Goal: Task Accomplishment & Management: Use online tool/utility

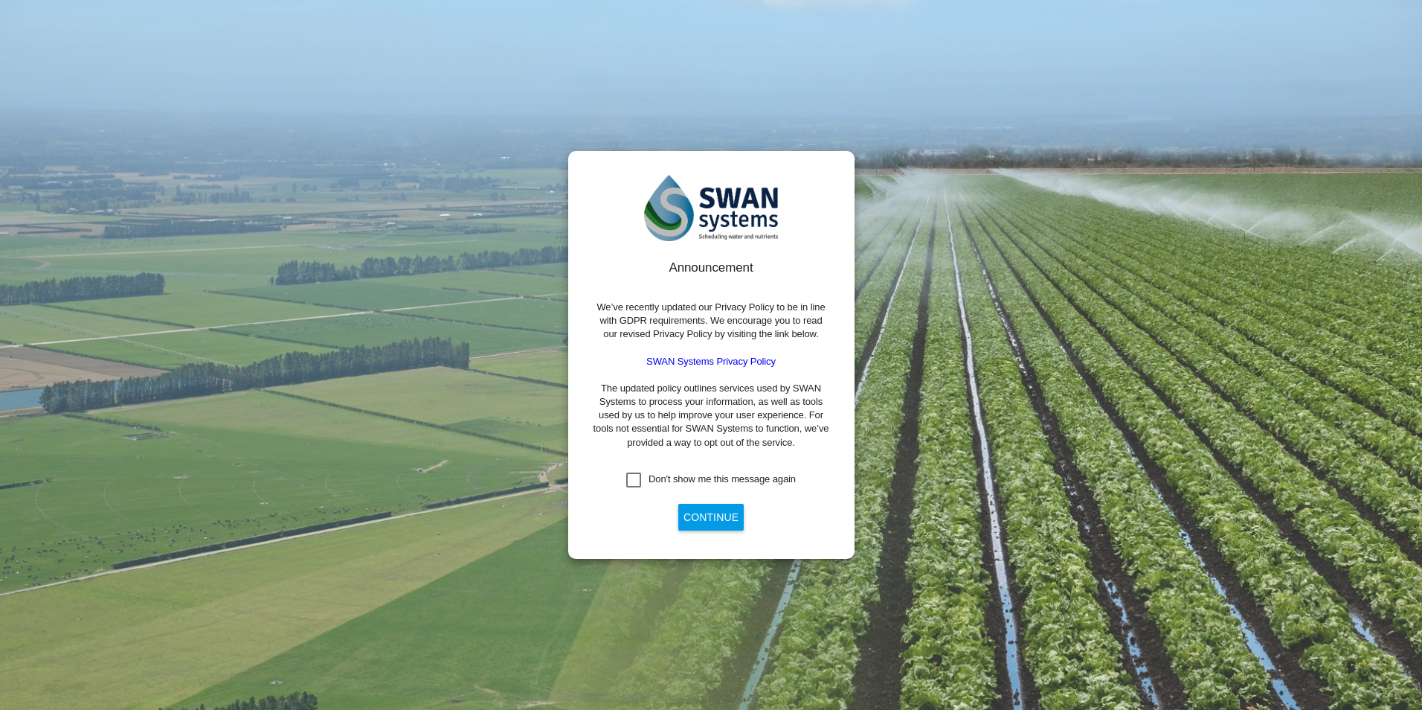
click at [640, 476] on div "Don't show me this message again" at bounding box center [633, 479] width 15 height 15
click at [707, 521] on button "Continue" at bounding box center [710, 516] width 65 height 27
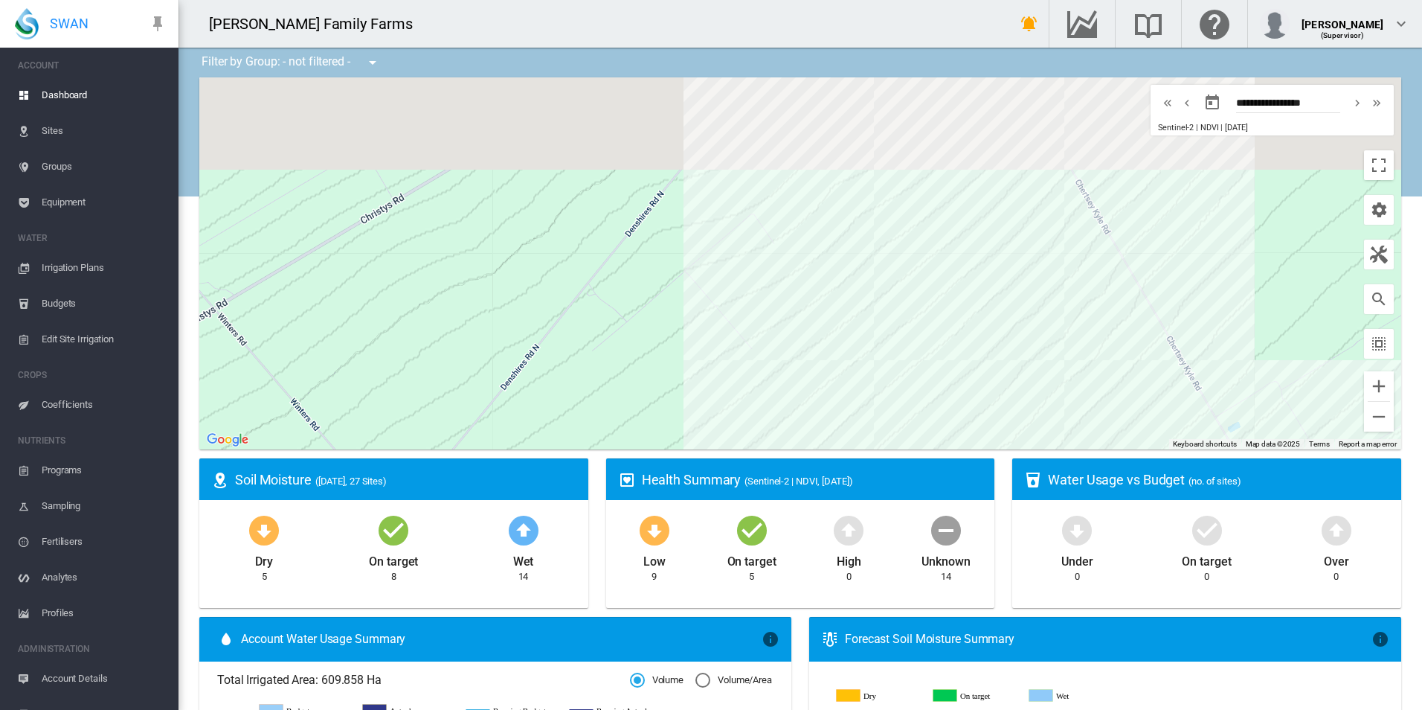
drag, startPoint x: 784, startPoint y: 117, endPoint x: 710, endPoint y: 454, distance: 345.6
click at [710, 454] on ms-widget "← Move left → Move right ↑ Move up ↓ Move down + Zoom in - Zoom out Home Jump l…" at bounding box center [800, 267] width 1220 height 381
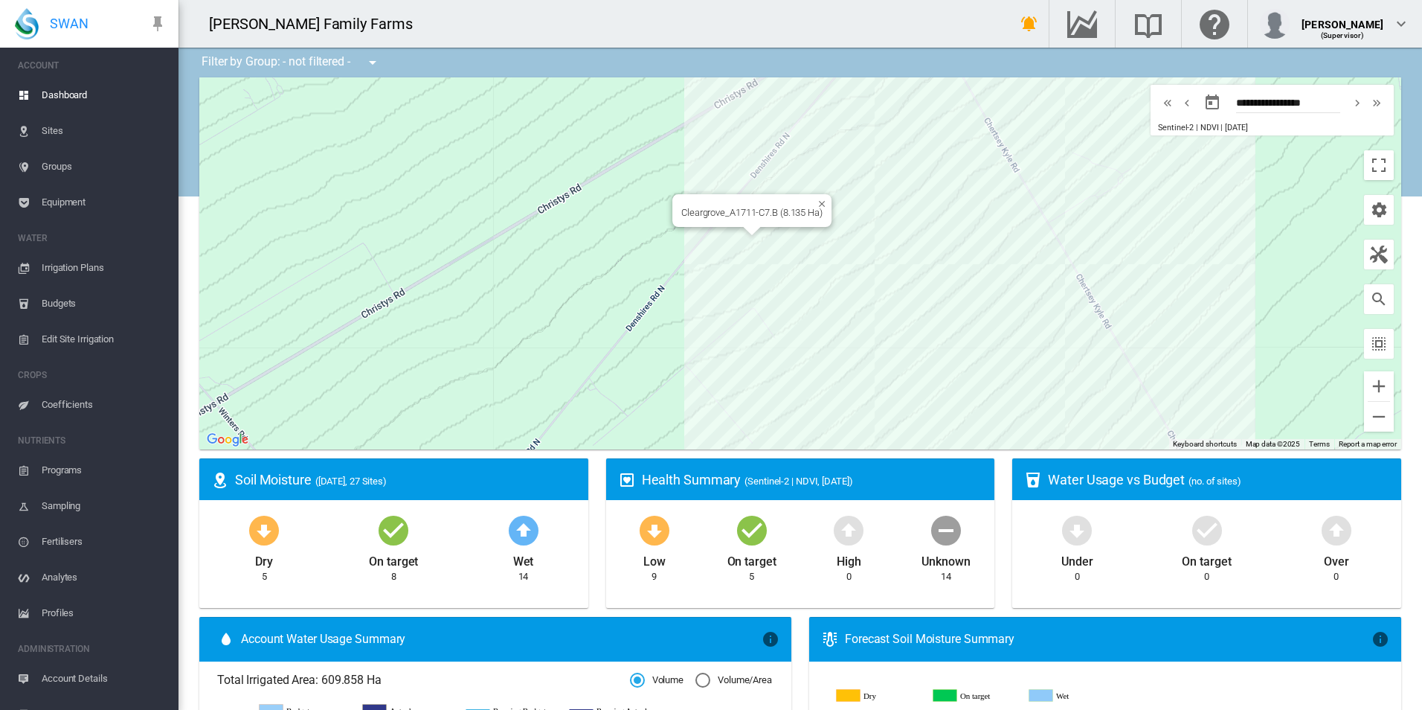
click at [720, 236] on div "Cleargrove_A1711-C7.B (8.135 Ha)" at bounding box center [800, 263] width 1202 height 372
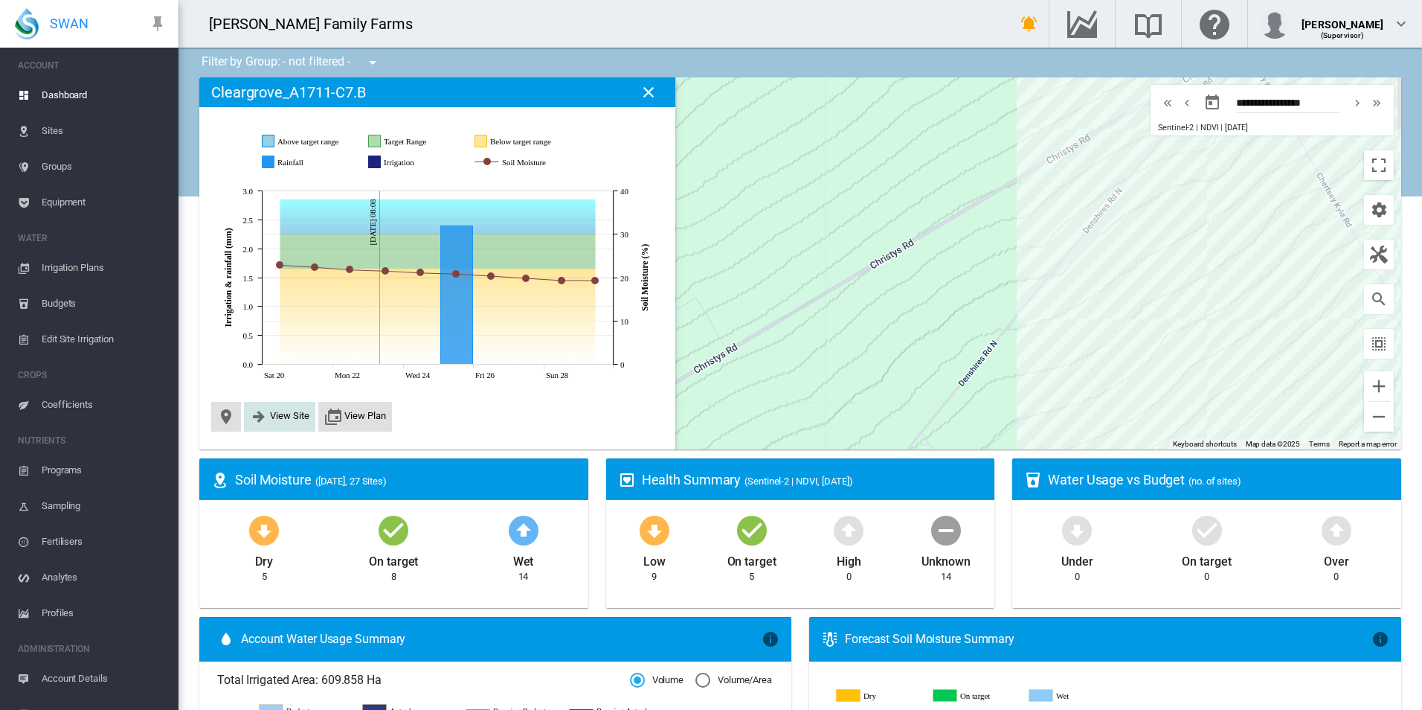
click at [303, 418] on span "View Site" at bounding box center [289, 415] width 39 height 11
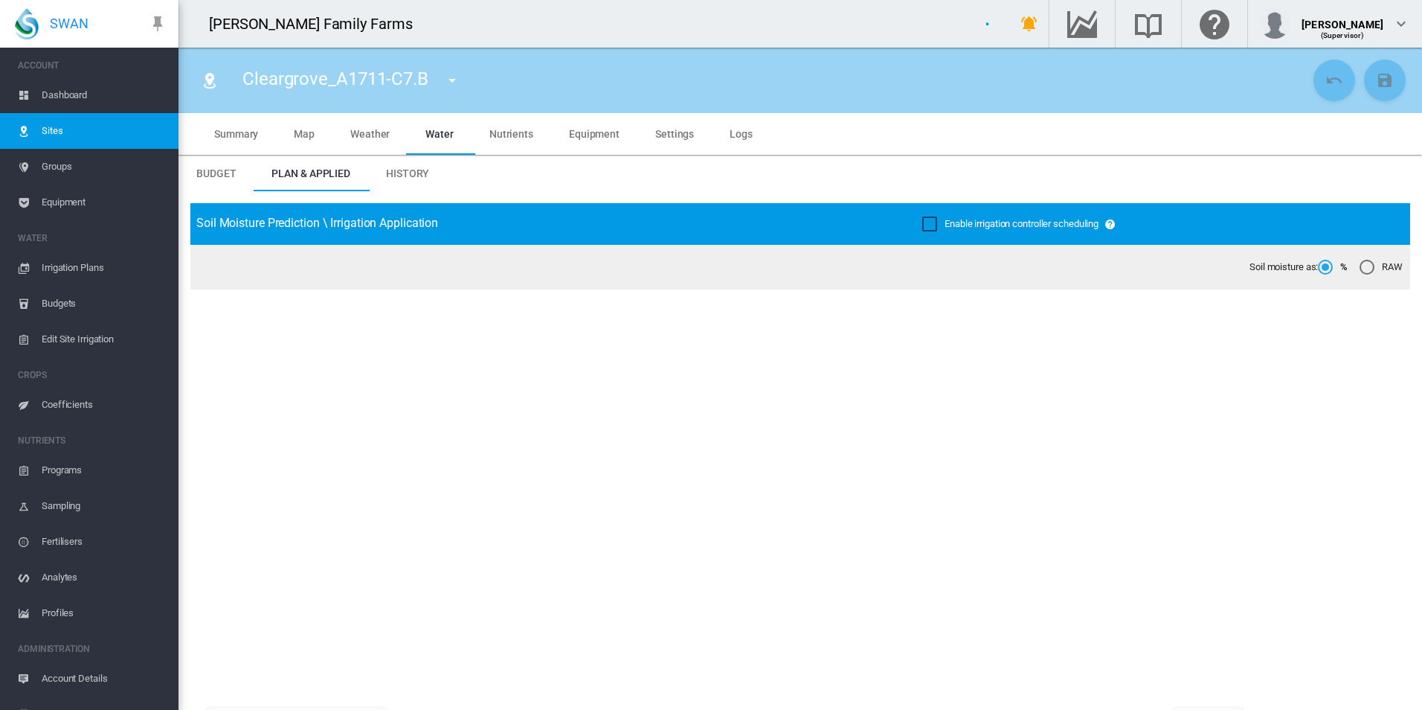
type input "**********"
type input "*****"
type input "*********"
type input "**"
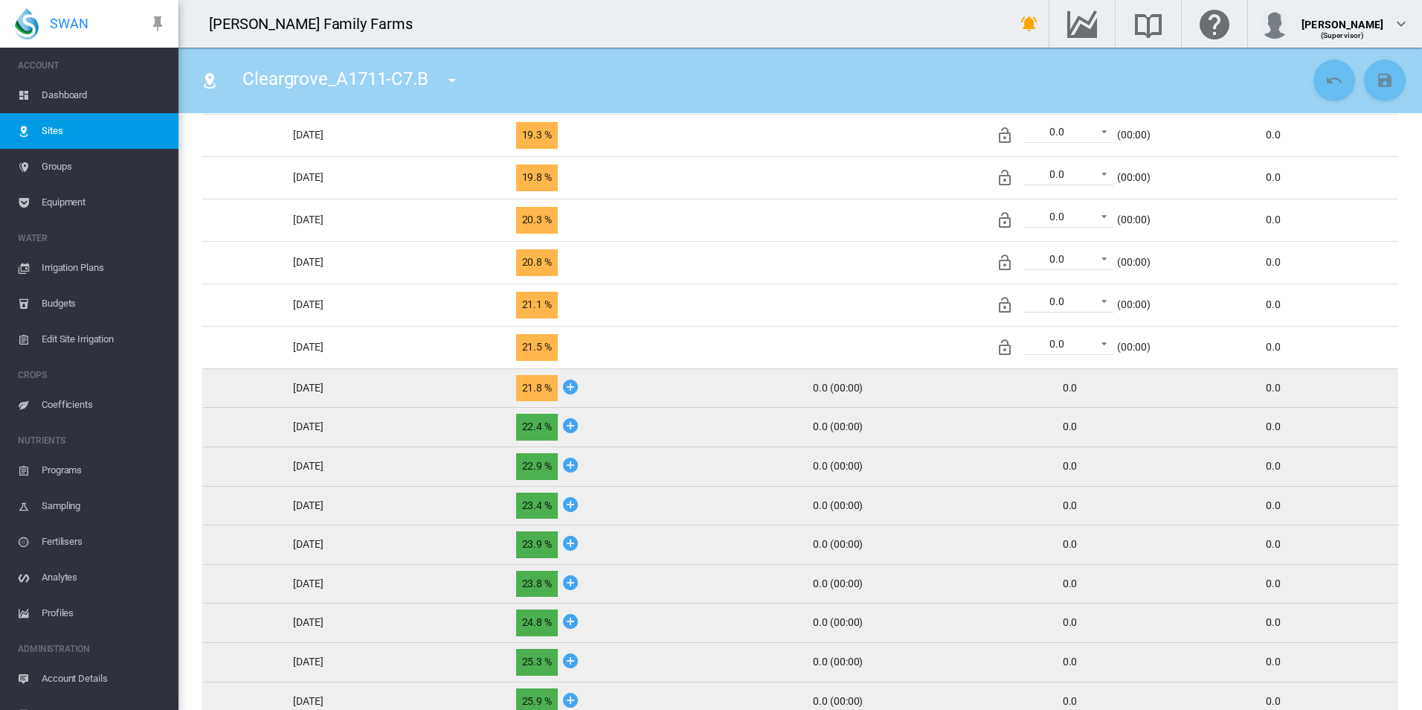
scroll to position [744, 0]
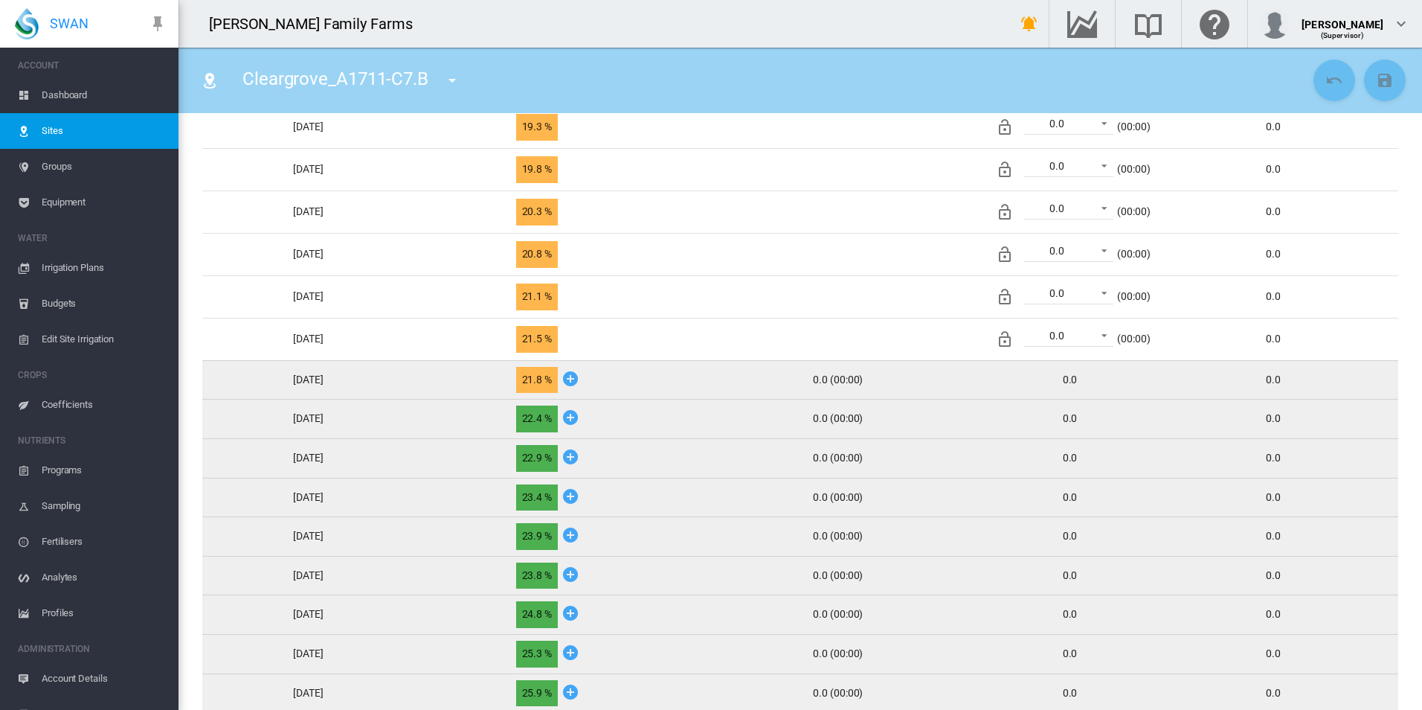
click at [579, 375] on icon at bounding box center [571, 378] width 18 height 19
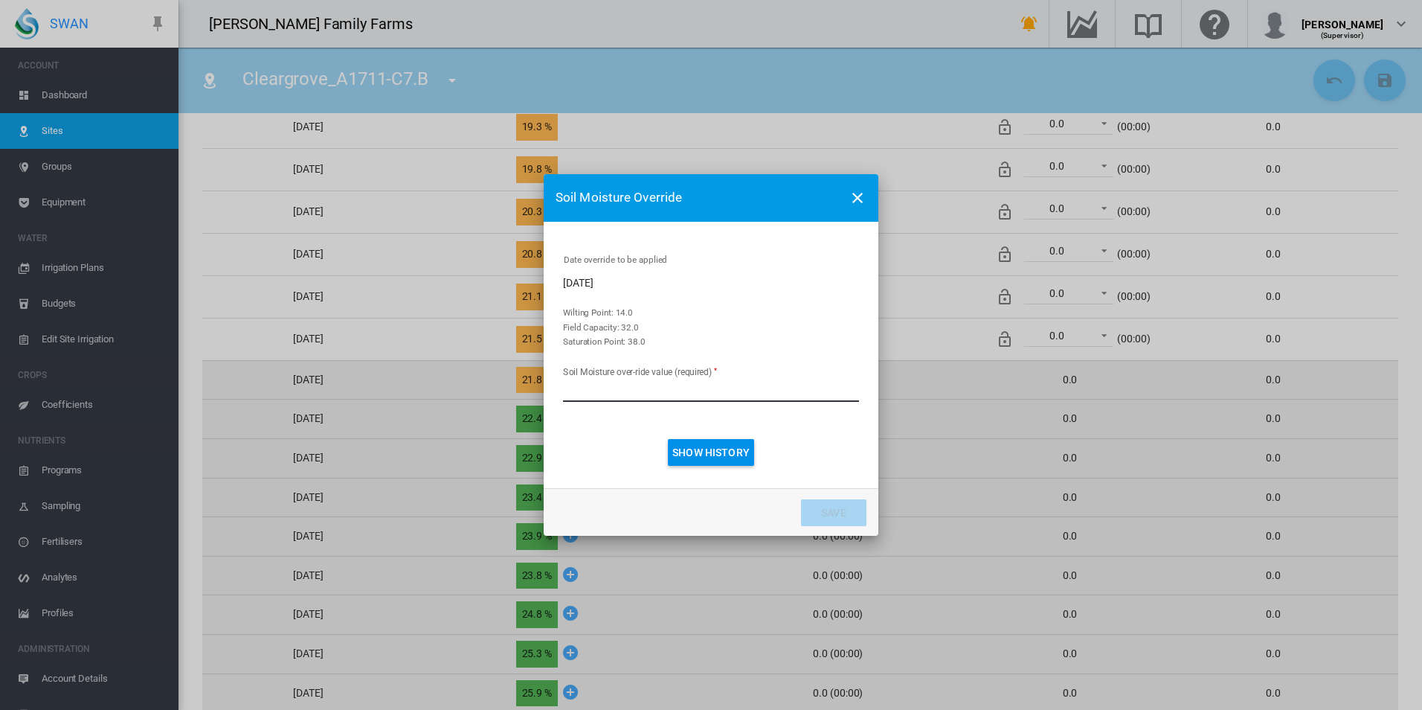
click at [852, 193] on md-icon "icon-close" at bounding box center [858, 198] width 18 height 18
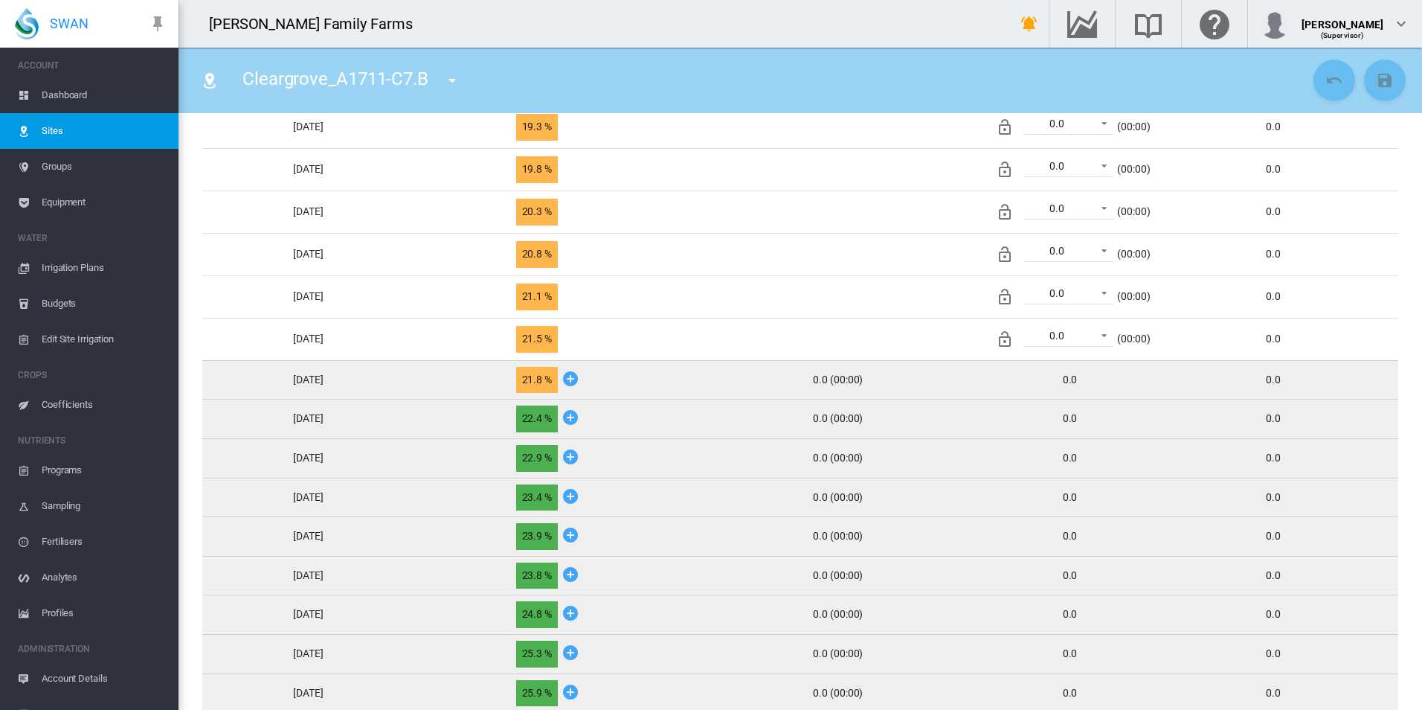
click at [89, 269] on span "Irrigation Plans" at bounding box center [104, 268] width 125 height 36
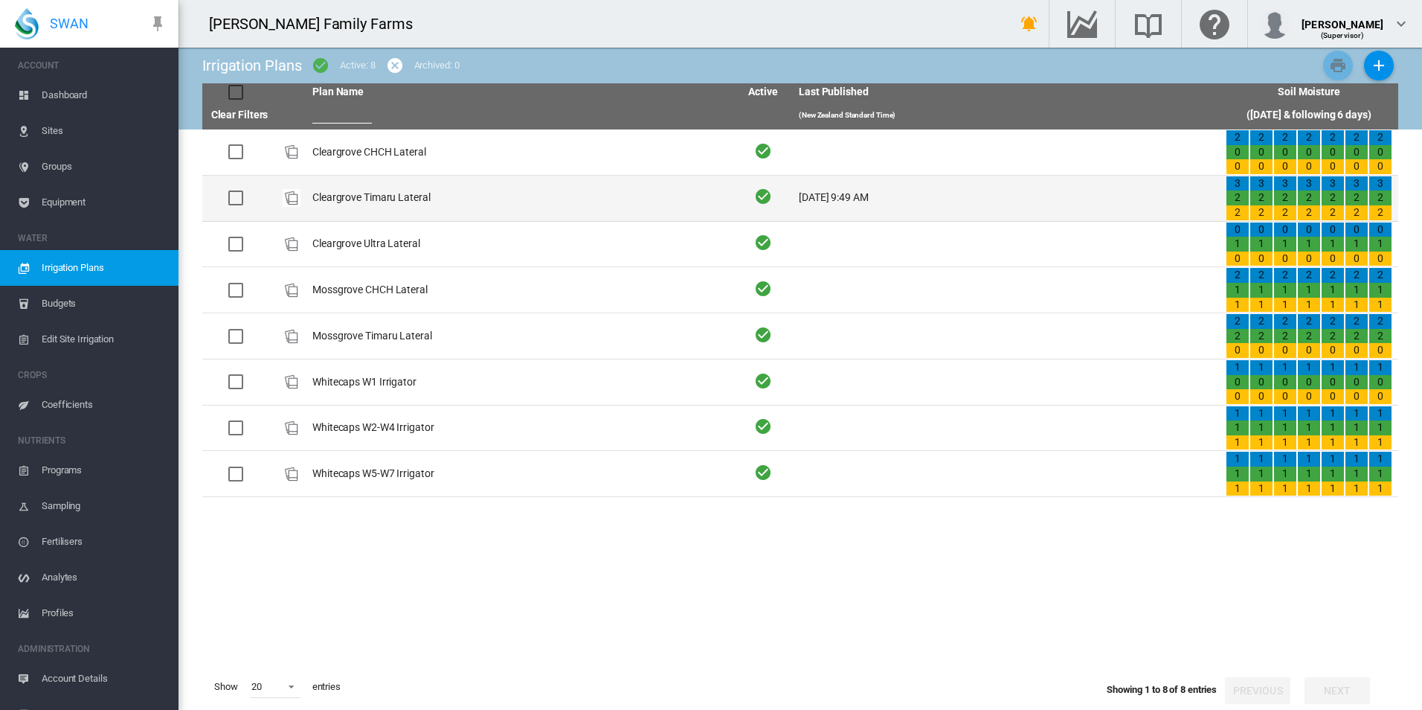
click at [423, 201] on td "Cleargrove Timaru Lateral" at bounding box center [519, 198] width 427 height 45
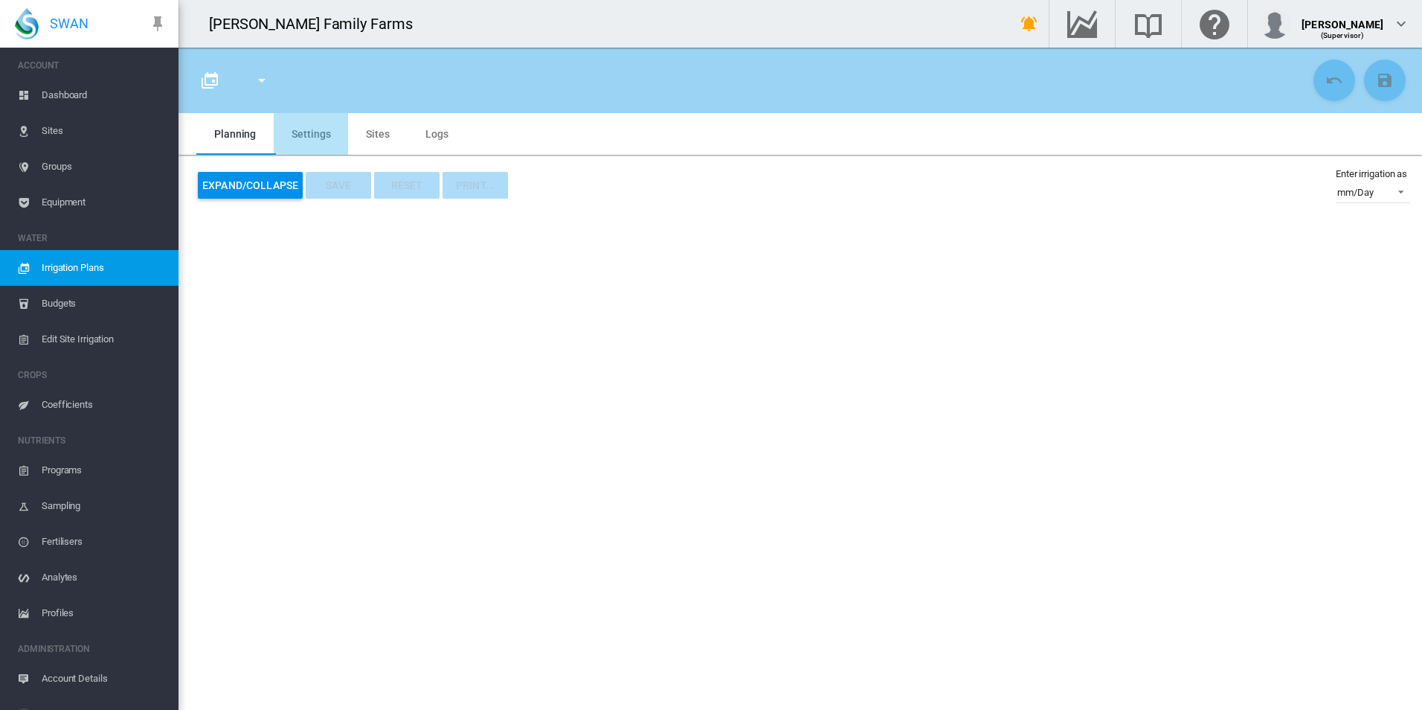
click at [316, 136] on md-tab-item "Settings" at bounding box center [311, 134] width 74 height 42
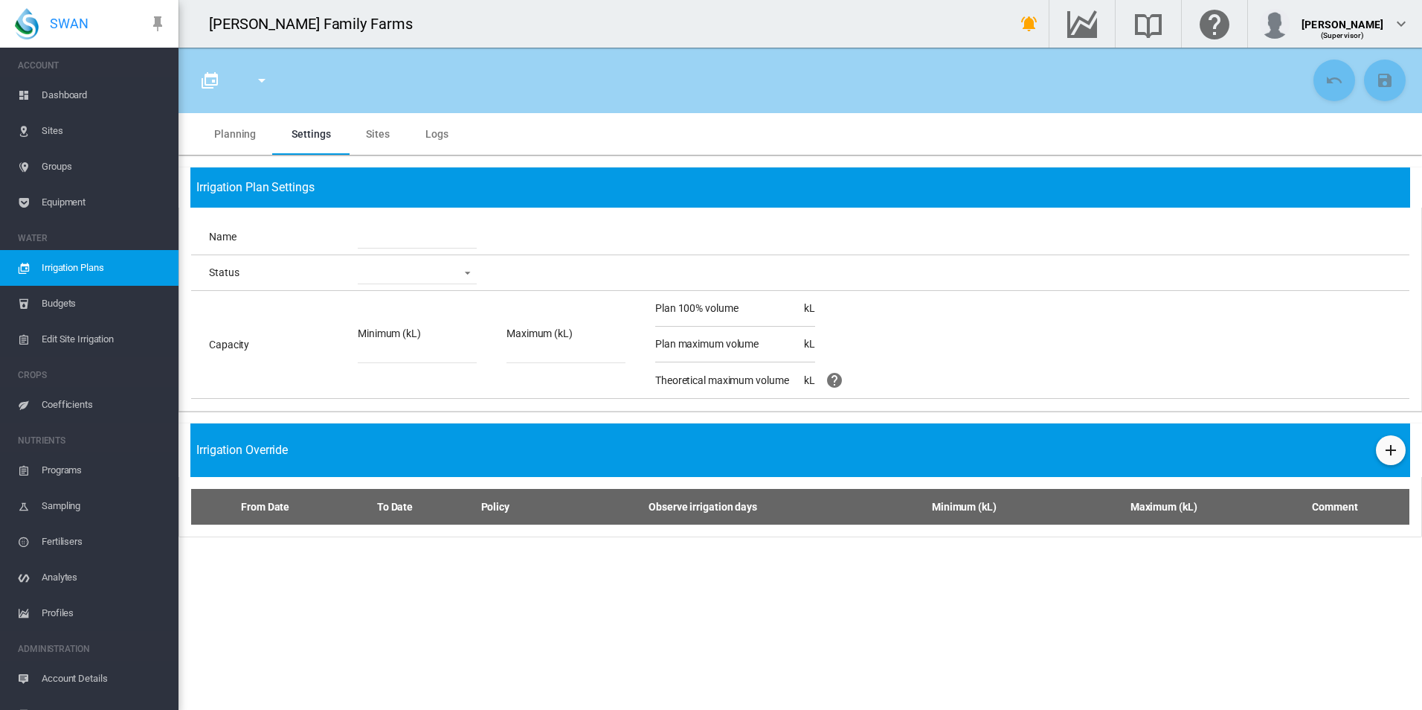
click at [247, 134] on md-tab-item "Planning" at bounding box center [234, 134] width 77 height 42
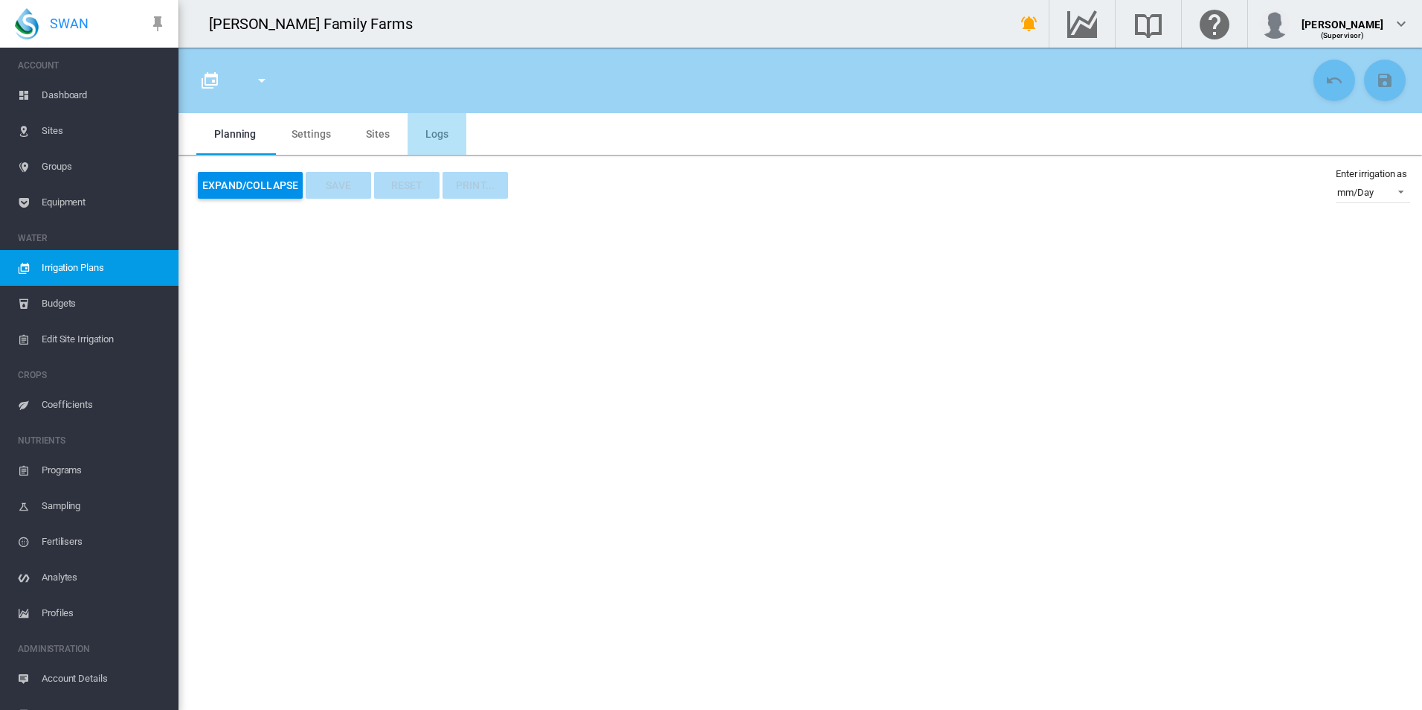
click at [447, 133] on md-tab-item "Logs" at bounding box center [437, 134] width 59 height 42
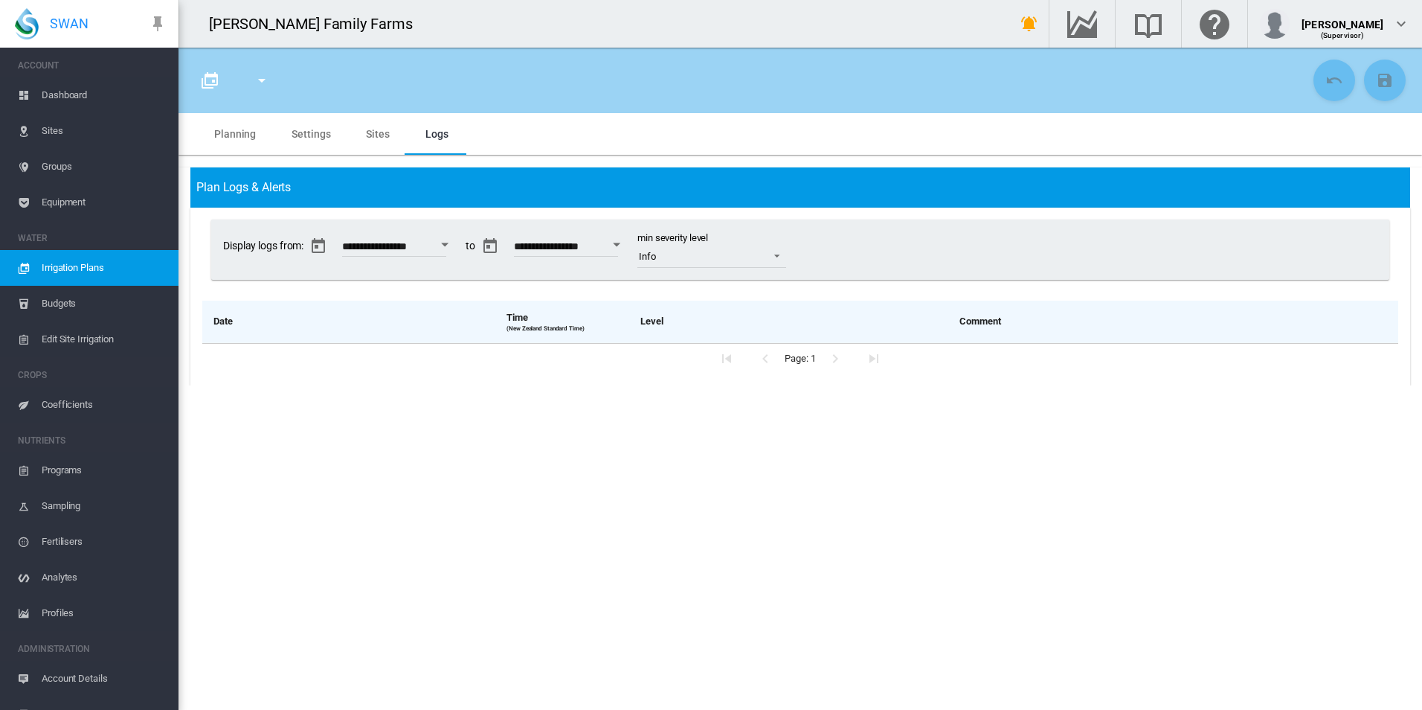
click at [74, 270] on span "Irrigation Plans" at bounding box center [104, 268] width 125 height 36
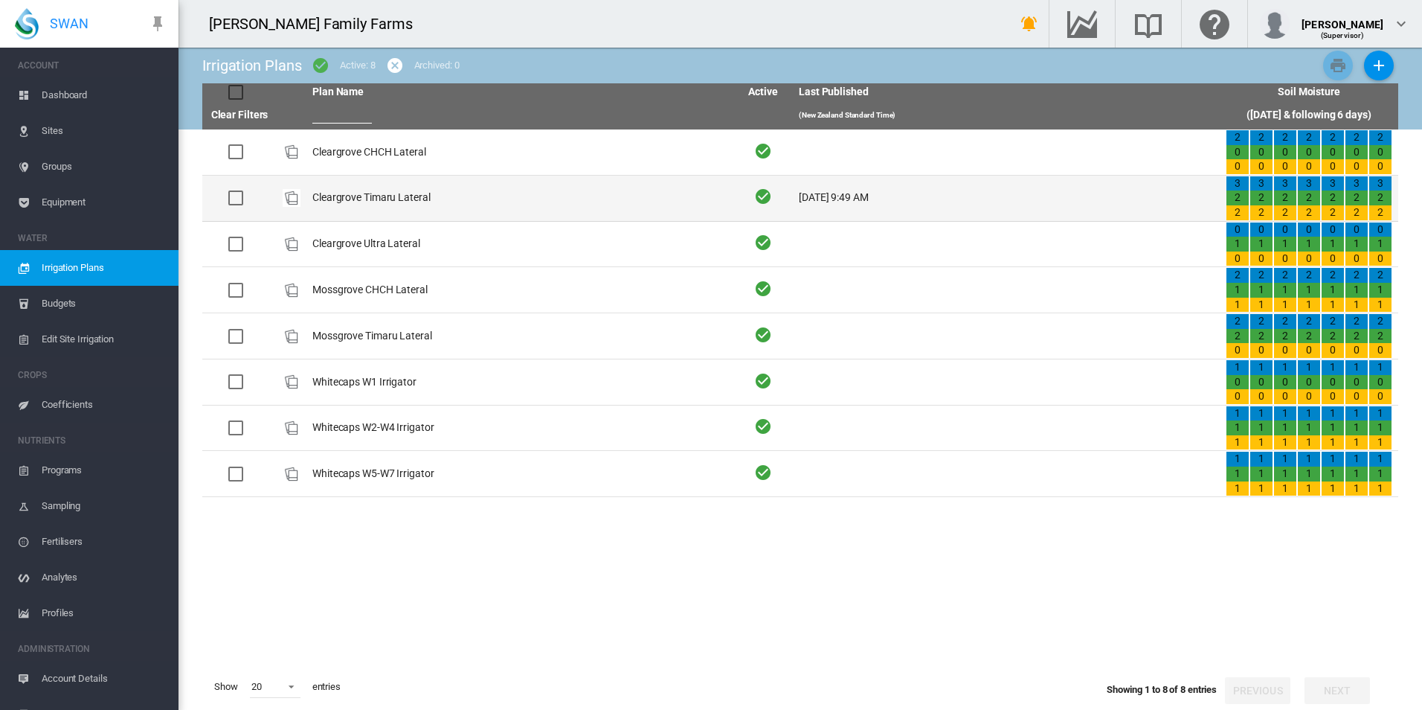
click at [399, 196] on td "Cleargrove Timaru Lateral" at bounding box center [519, 198] width 427 height 45
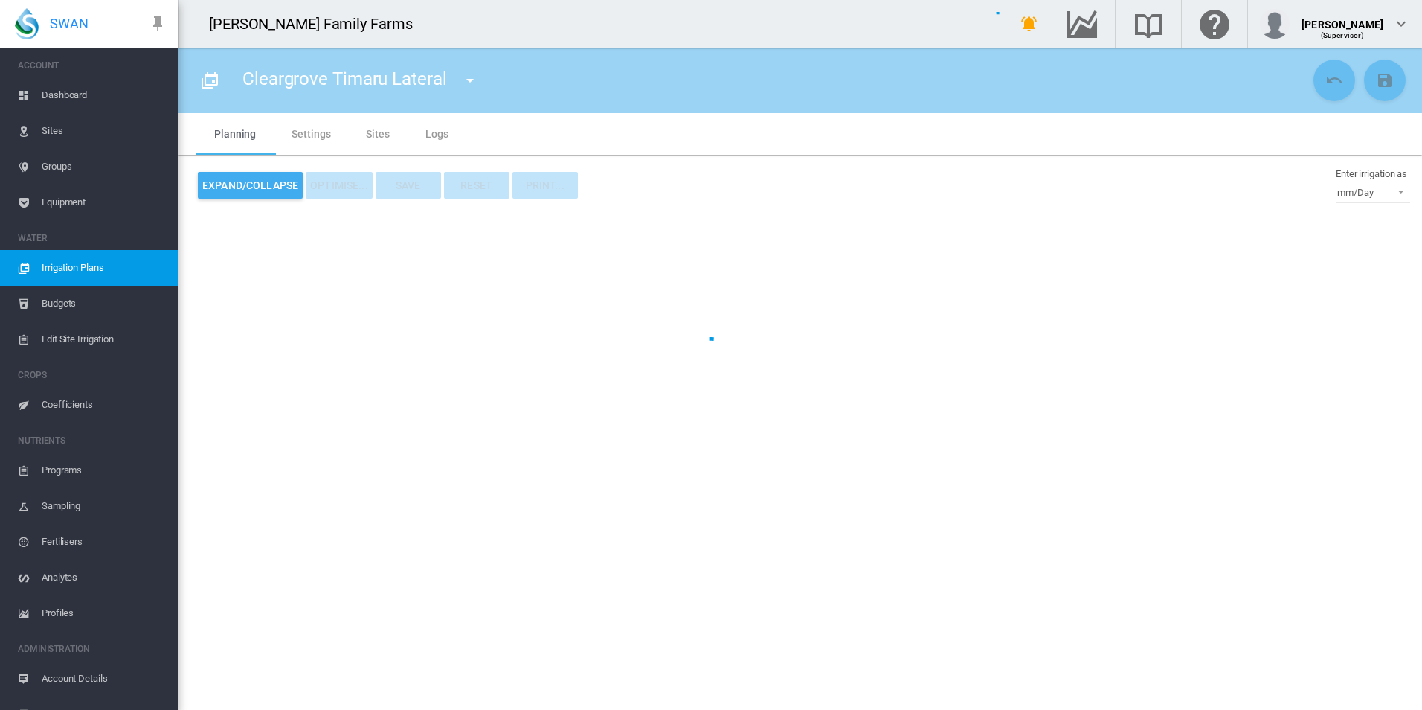
type input "**********"
type input "*"
type input "*****"
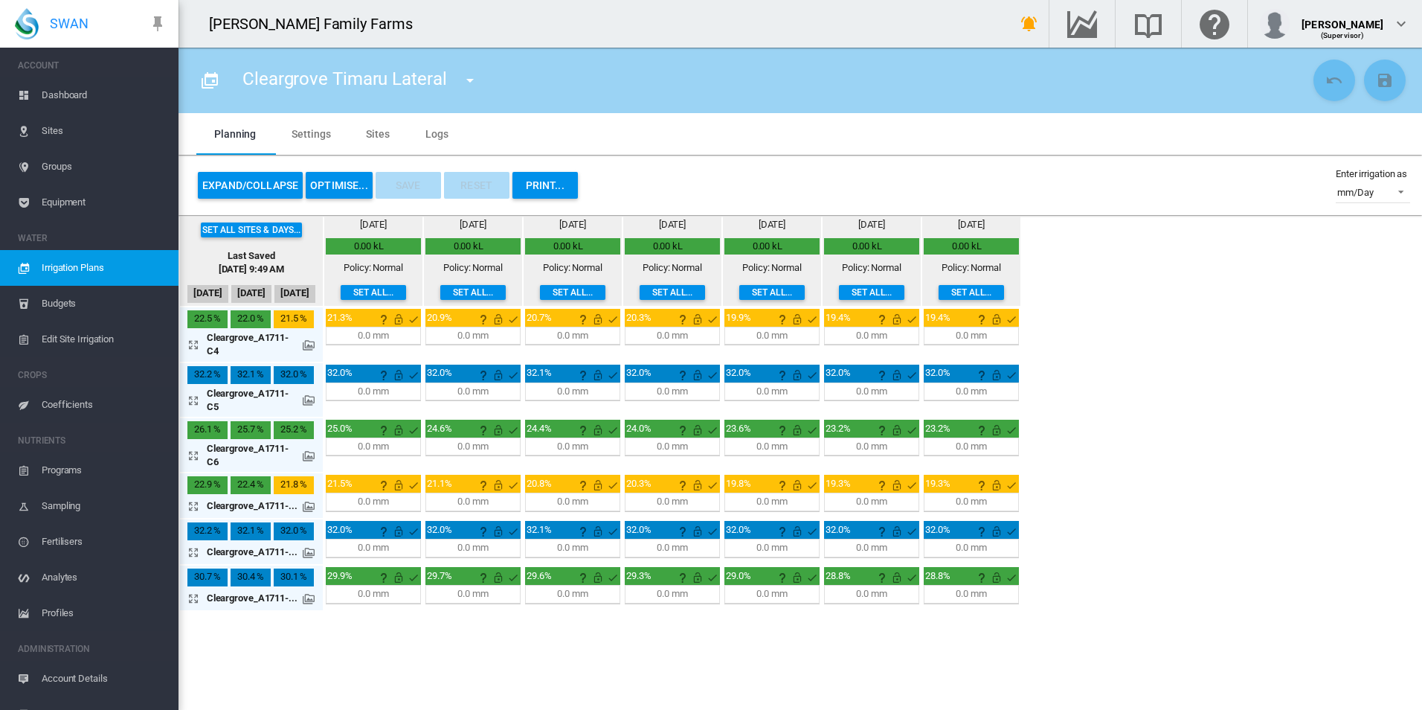
click at [430, 140] on md-tab-item "Logs" at bounding box center [437, 134] width 59 height 42
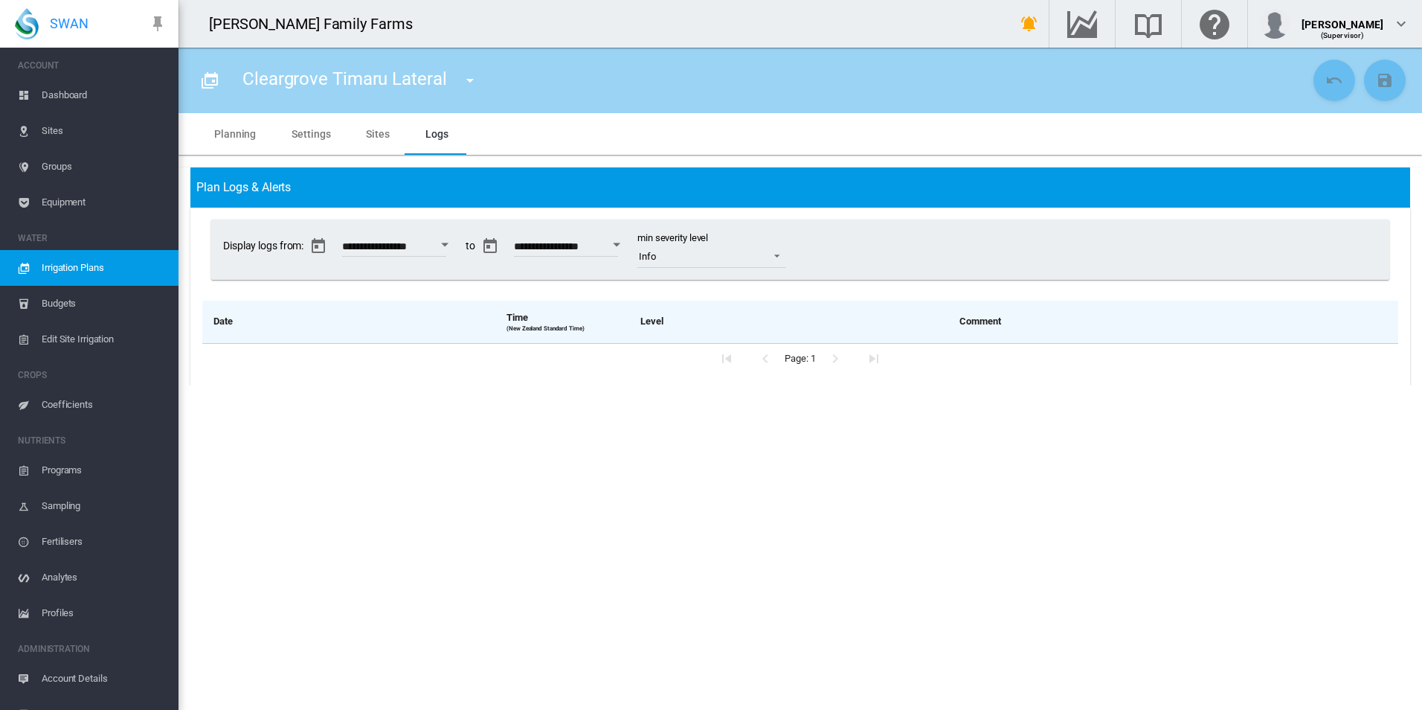
click at [118, 338] on span "Edit Site Irrigation" at bounding box center [104, 339] width 125 height 36
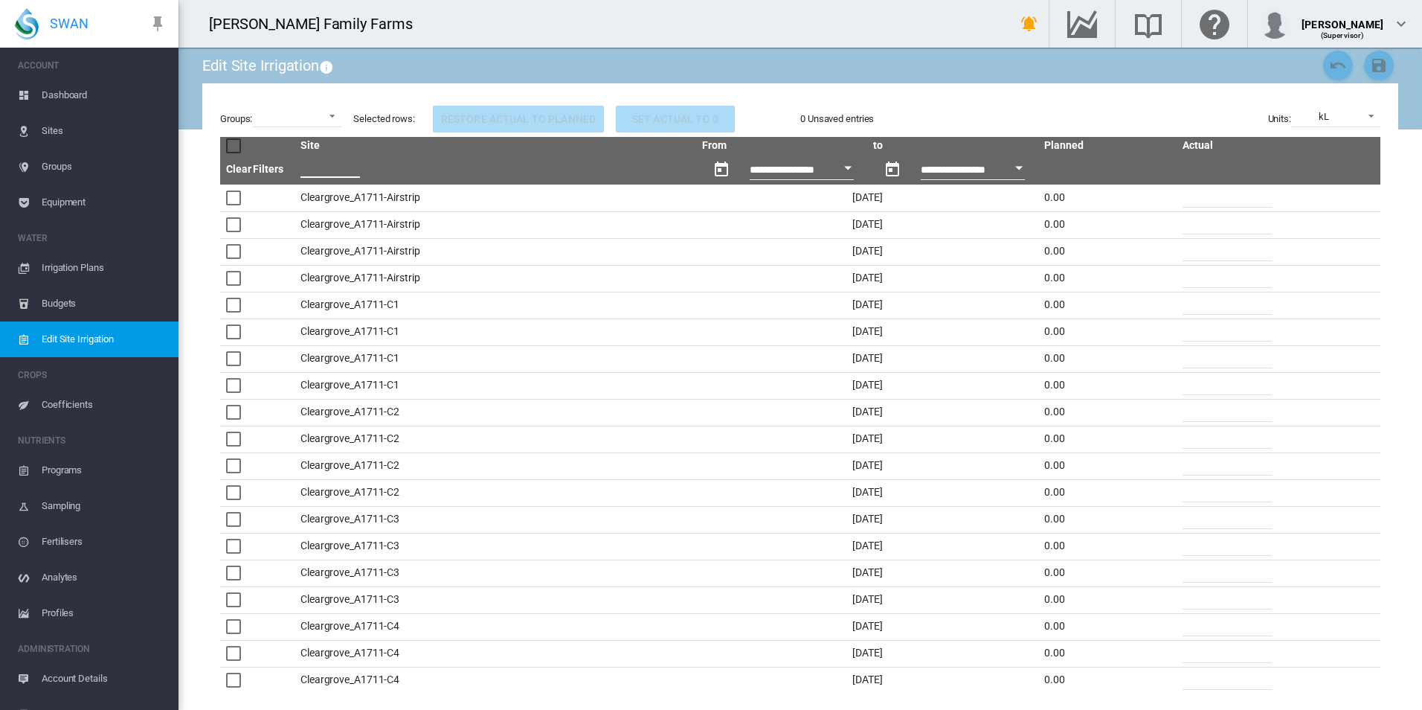
click at [332, 161] on input "text" at bounding box center [329, 166] width 59 height 22
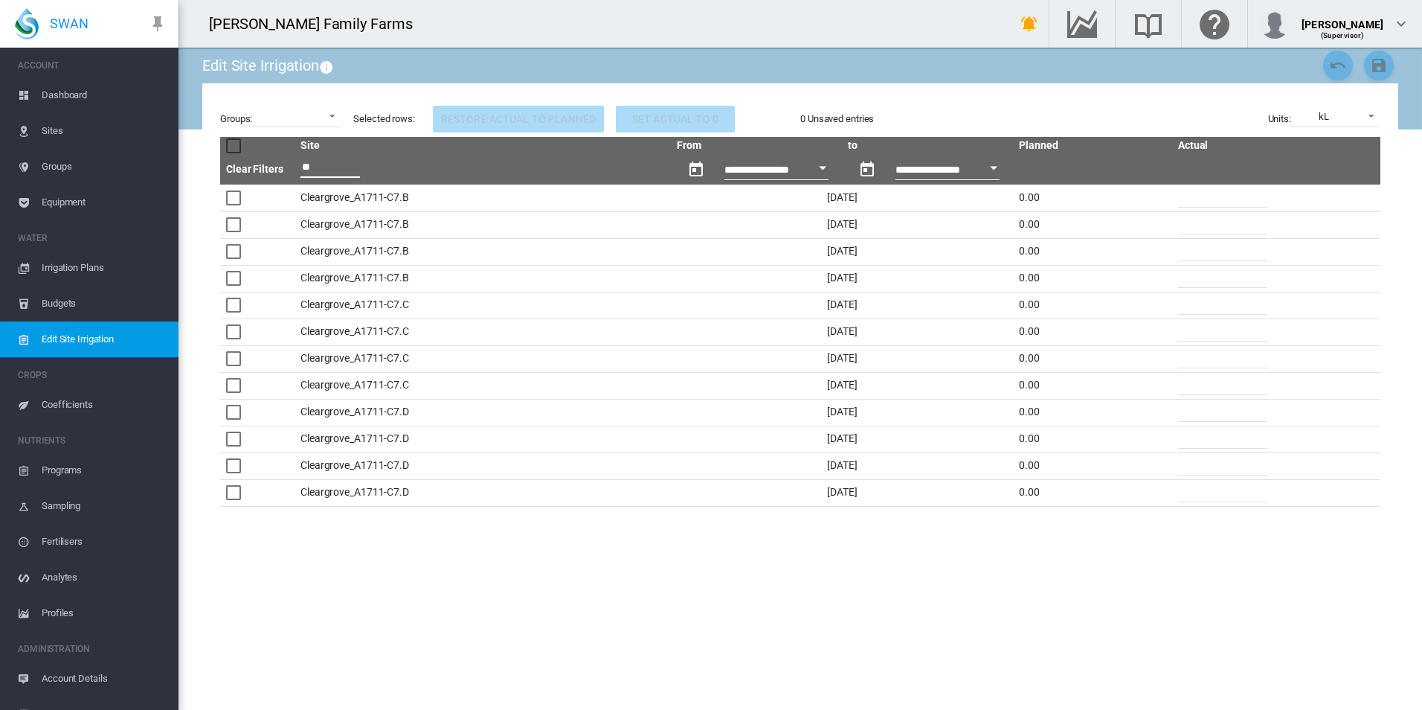
type input "**"
click at [1197, 282] on input "*" at bounding box center [1222, 277] width 89 height 22
click at [1368, 112] on span at bounding box center [1367, 114] width 18 height 13
click at [1372, 151] on md-option "mm/Day" at bounding box center [1337, 153] width 113 height 36
click at [1199, 277] on input "*" at bounding box center [1222, 277] width 89 height 22
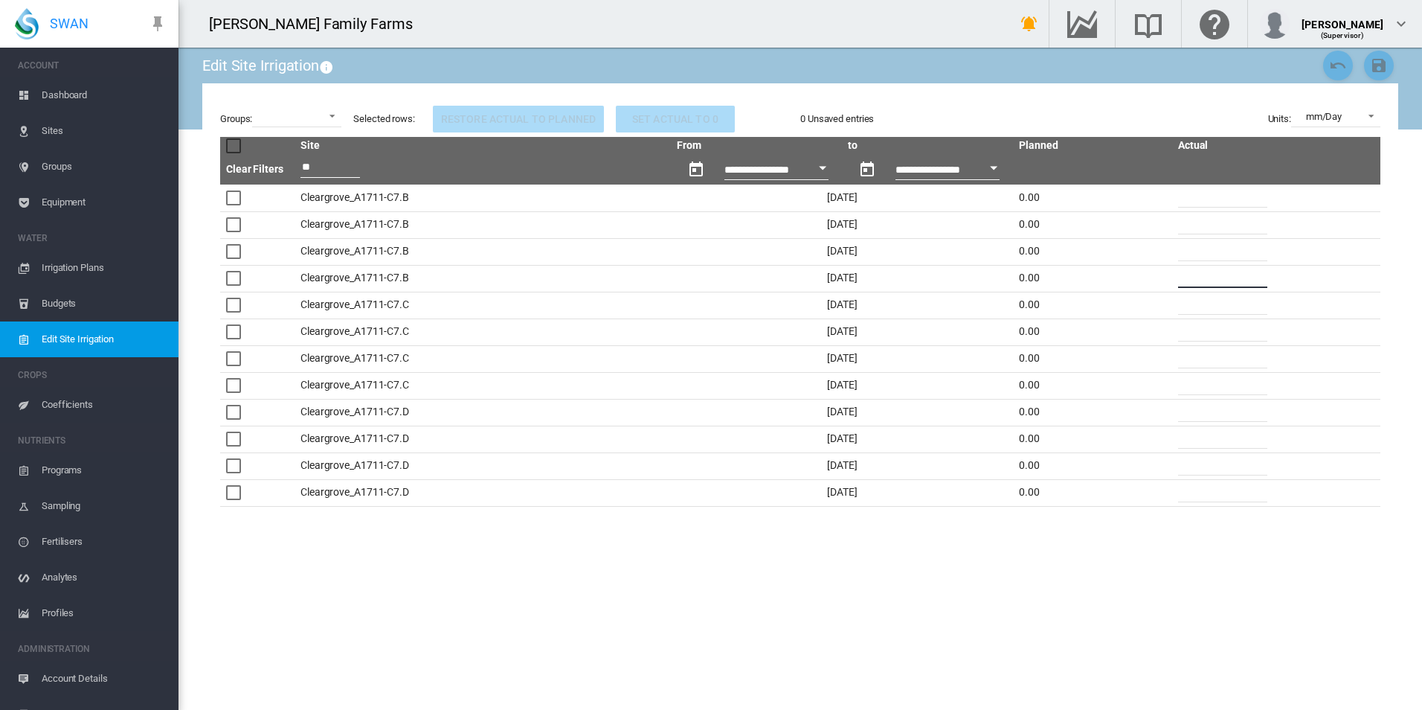
click at [1199, 277] on input "*" at bounding box center [1222, 277] width 89 height 22
type input "**"
click at [1183, 109] on div "1 Unsaved entries Filters and date pickers are disabled until changes are saved…" at bounding box center [1090, 119] width 580 height 28
click at [1383, 67] on md-icon "icon-content-save" at bounding box center [1379, 66] width 18 height 18
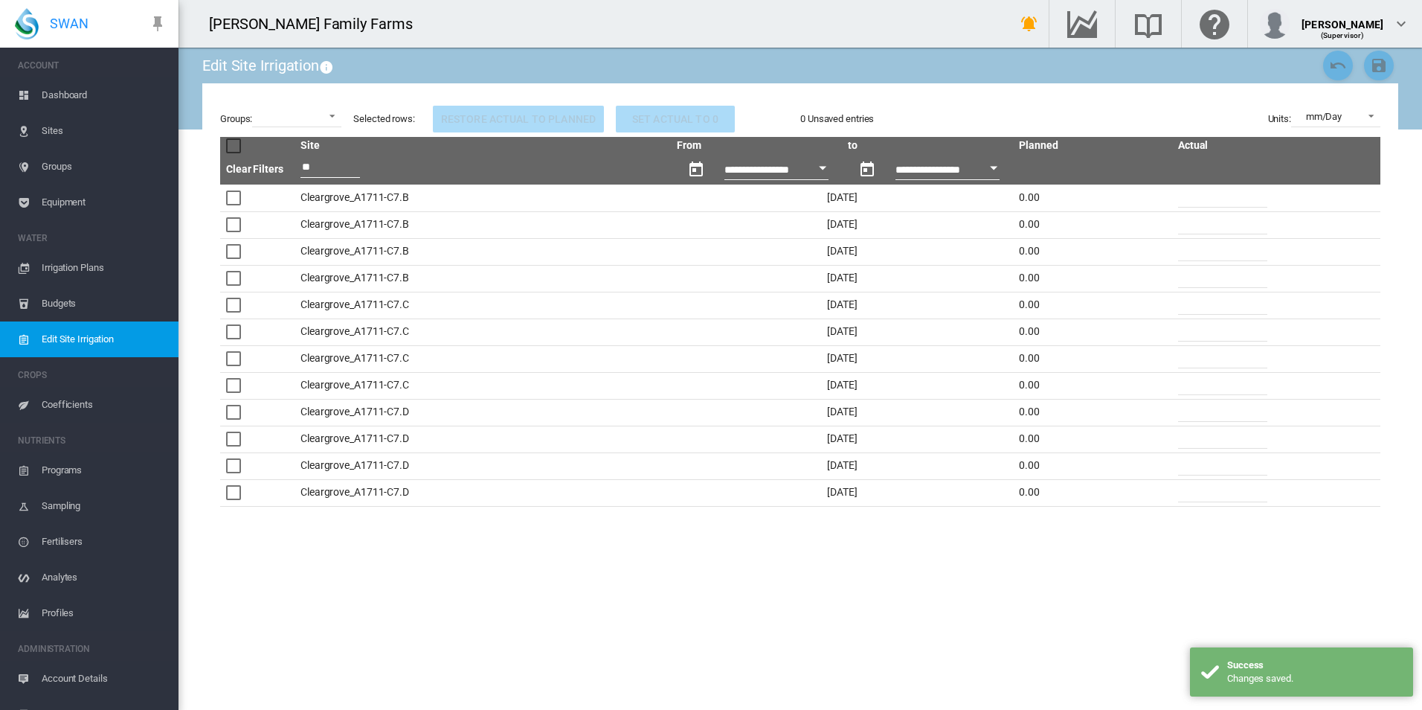
click at [61, 91] on span "Dashboard" at bounding box center [104, 95] width 125 height 36
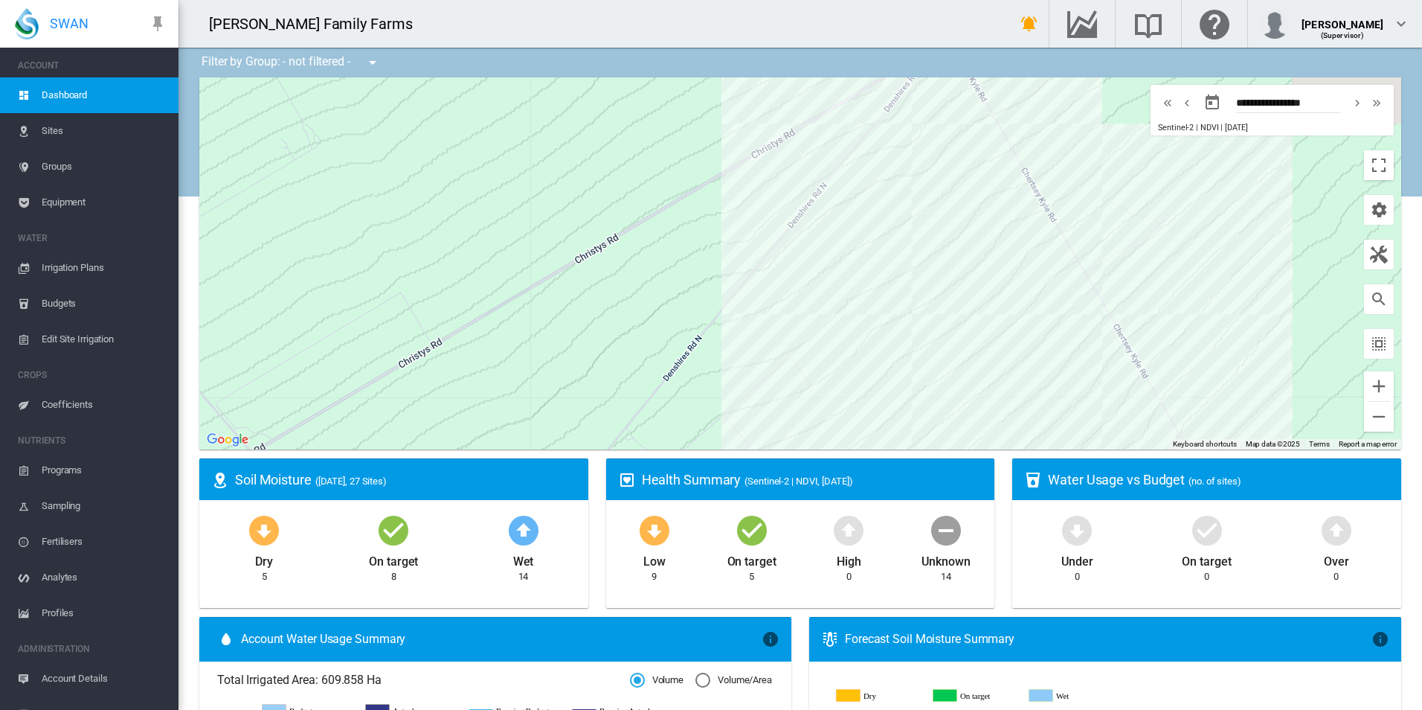
drag, startPoint x: 998, startPoint y: 296, endPoint x: 704, endPoint y: 292, distance: 294.5
click at [702, 292] on div at bounding box center [800, 263] width 1202 height 372
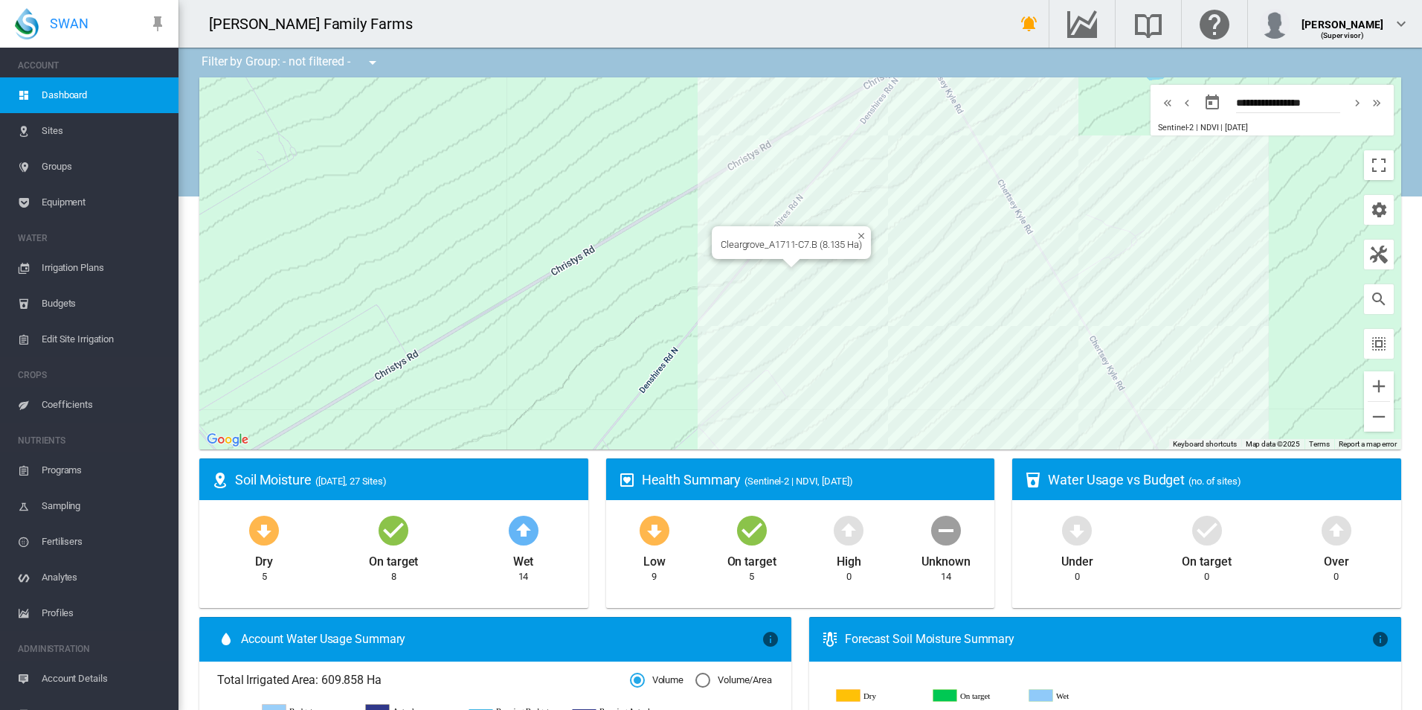
click at [788, 266] on div at bounding box center [791, 263] width 19 height 9
click at [759, 283] on div "Cleargrove_A1711-C7.B (8.135 Ha)" at bounding box center [800, 263] width 1202 height 372
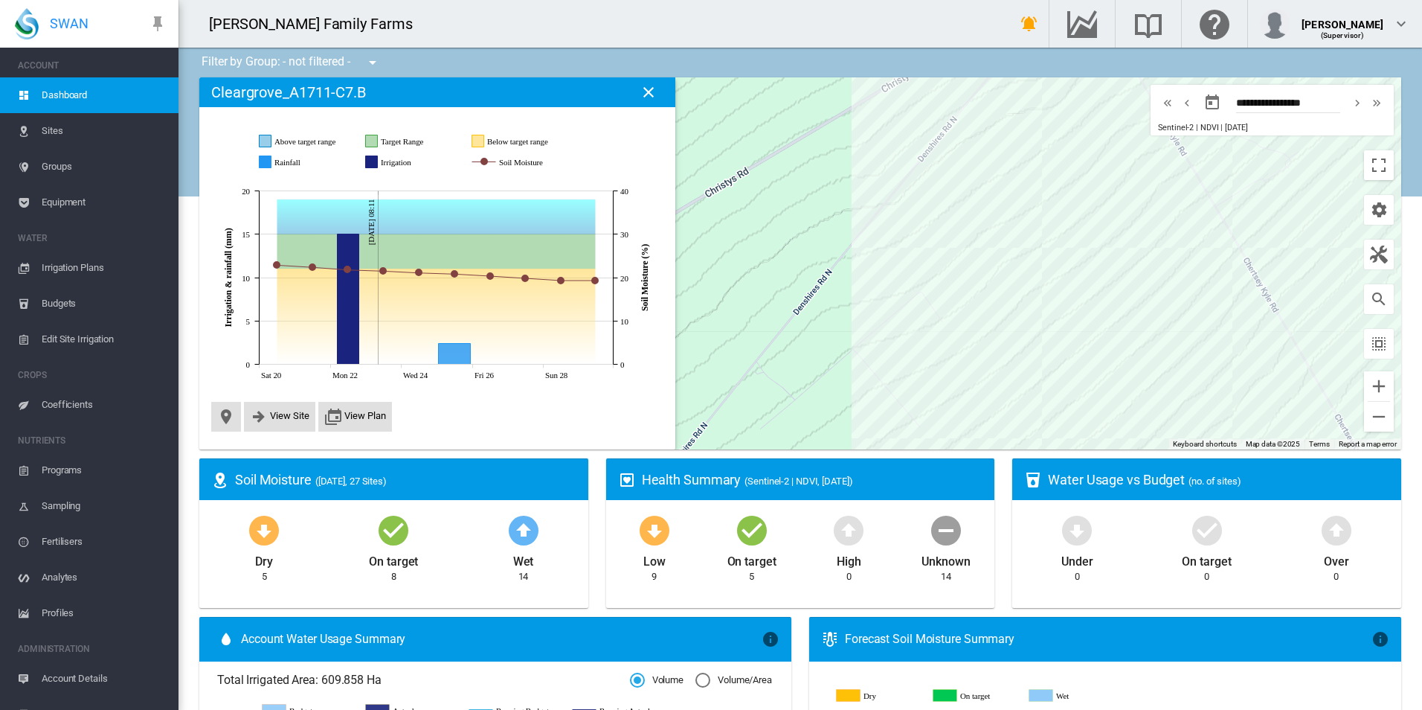
drag, startPoint x: 1046, startPoint y: 367, endPoint x: 862, endPoint y: 293, distance: 198.2
click at [863, 293] on div at bounding box center [800, 263] width 1202 height 372
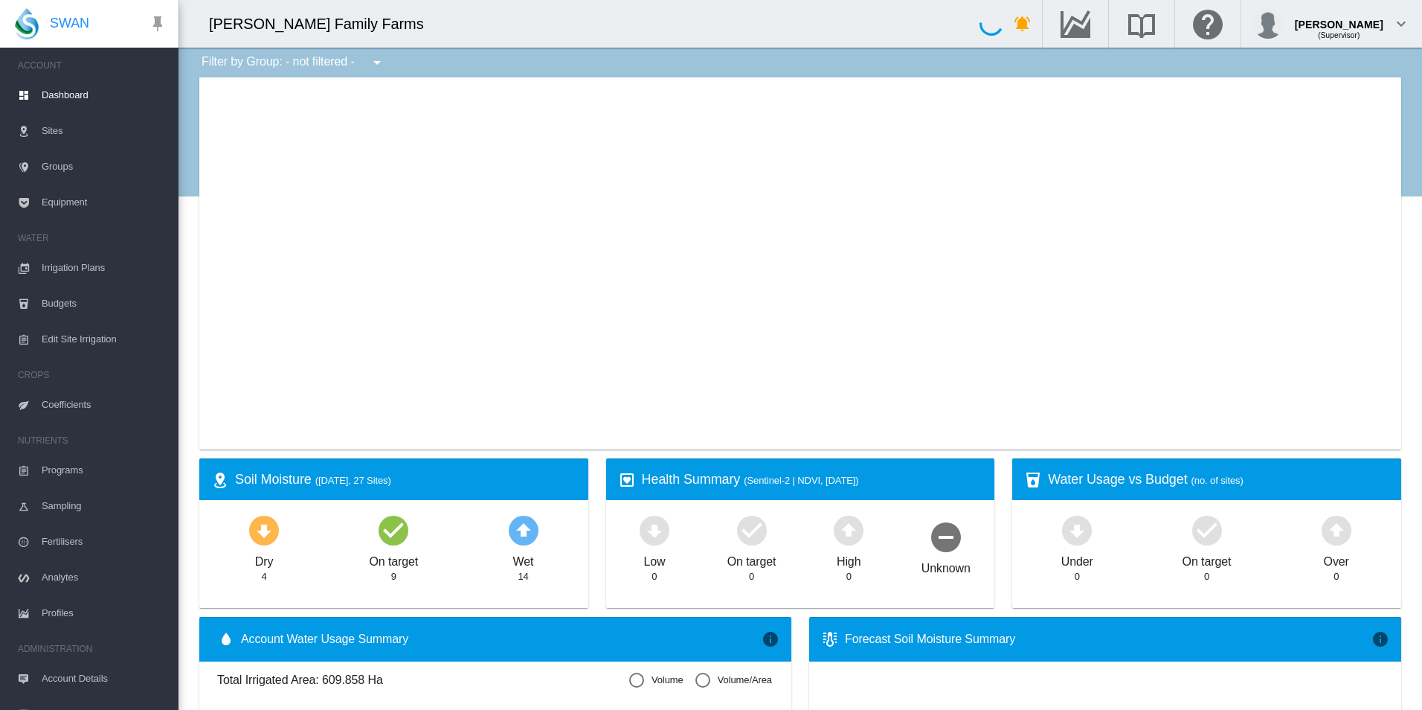
type input "**********"
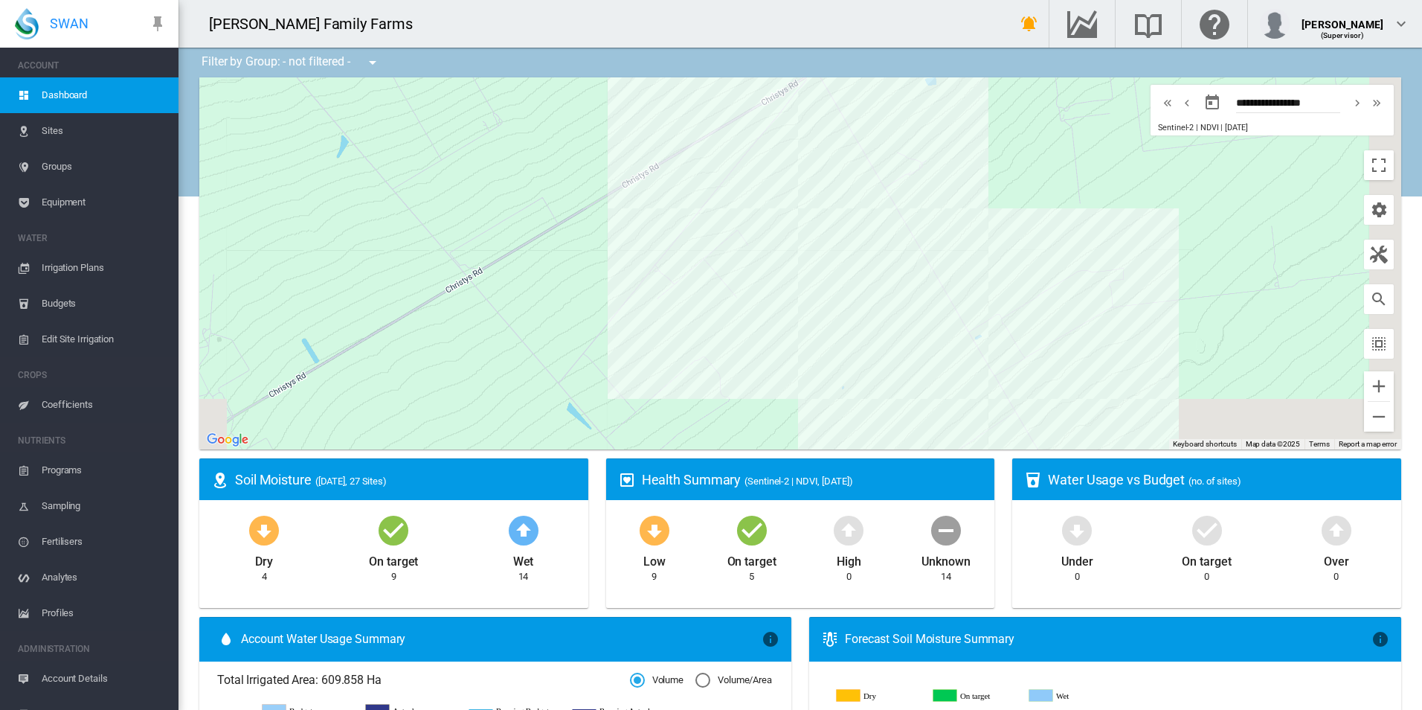
drag, startPoint x: 864, startPoint y: 337, endPoint x: 713, endPoint y: 276, distance: 162.8
click at [713, 276] on div at bounding box center [800, 263] width 1202 height 372
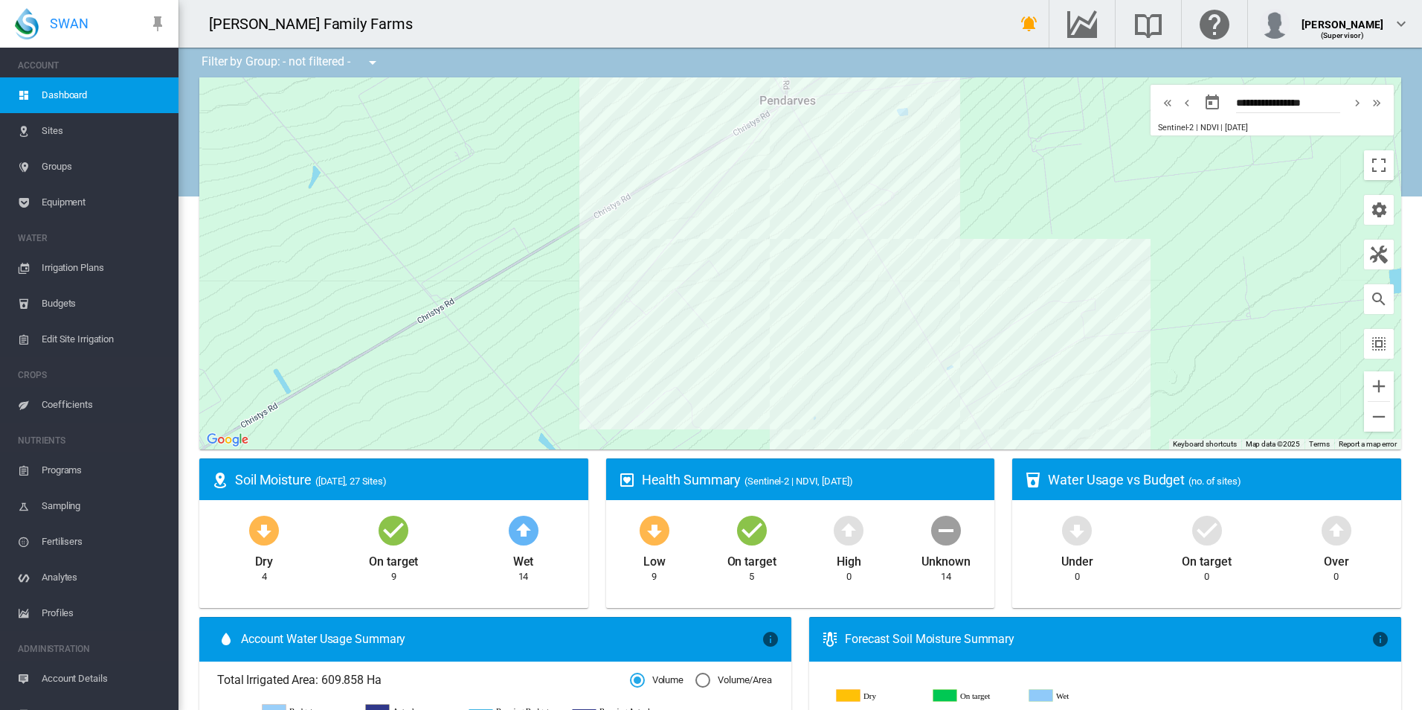
drag, startPoint x: 703, startPoint y: 266, endPoint x: 681, endPoint y: 311, distance: 50.2
click at [681, 311] on div at bounding box center [800, 263] width 1202 height 372
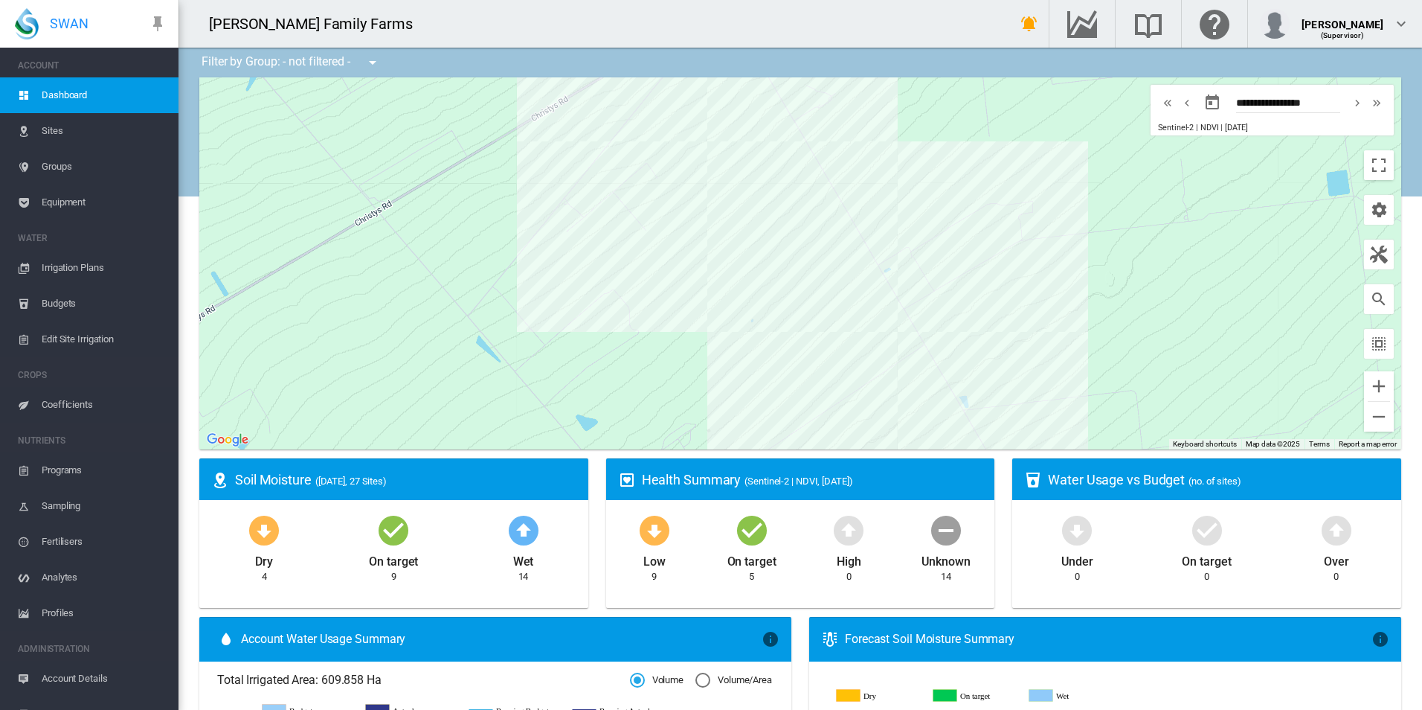
drag, startPoint x: 754, startPoint y: 341, endPoint x: 682, endPoint y: 219, distance: 141.7
click at [682, 219] on div at bounding box center [800, 263] width 1202 height 372
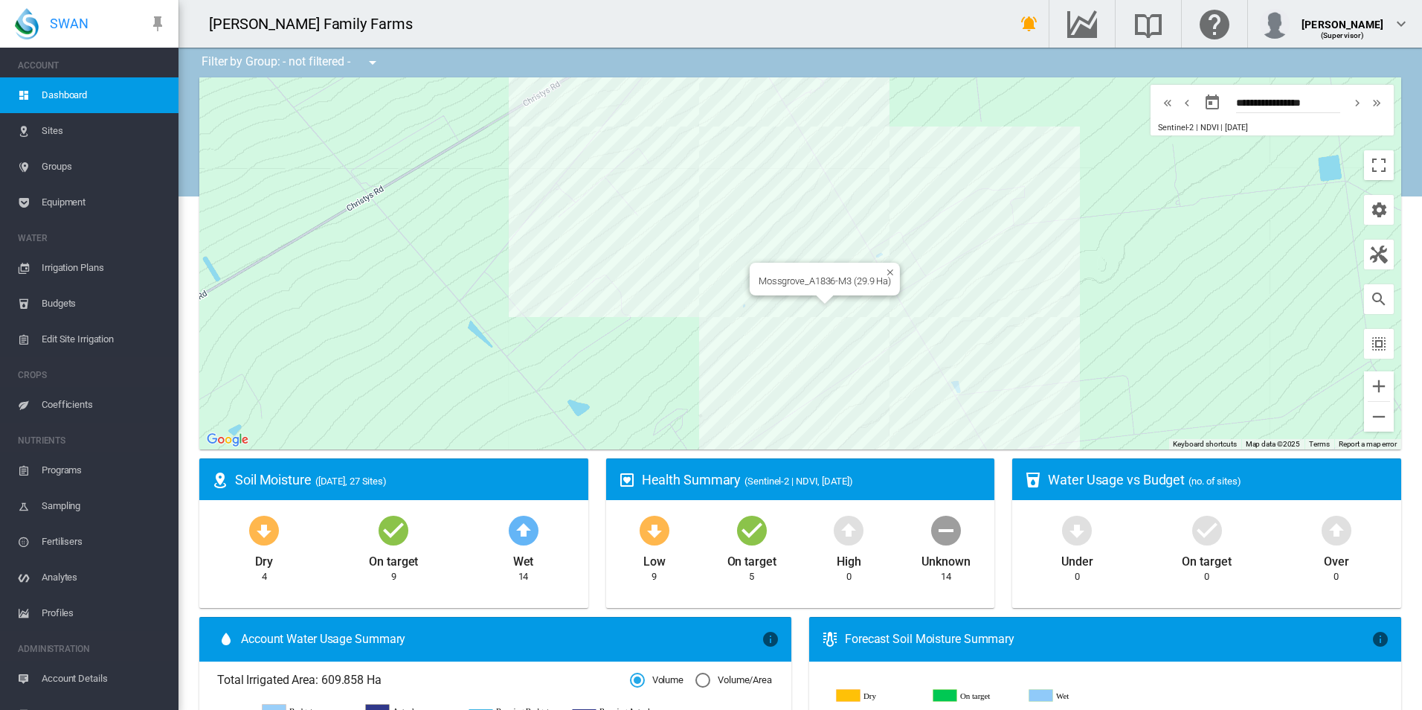
click at [866, 310] on div "Mossgrove_A1836-M3 (29.9 Ha)" at bounding box center [800, 263] width 1202 height 372
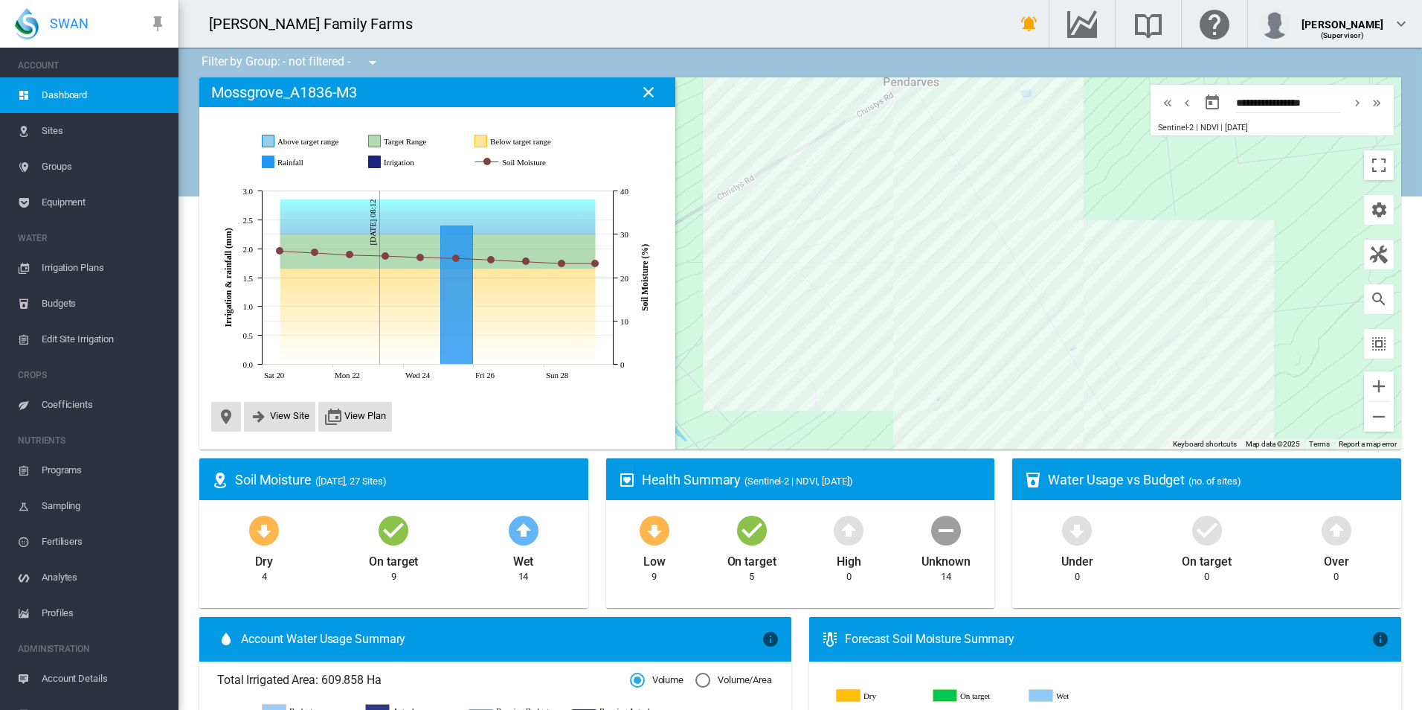
drag, startPoint x: 921, startPoint y: 253, endPoint x: 877, endPoint y: 385, distance: 138.8
click at [877, 385] on div at bounding box center [800, 263] width 1202 height 372
click at [813, 209] on div "Cleargrove_A1711-C7.B (8.135 Ha)" at bounding box center [800, 263] width 1202 height 372
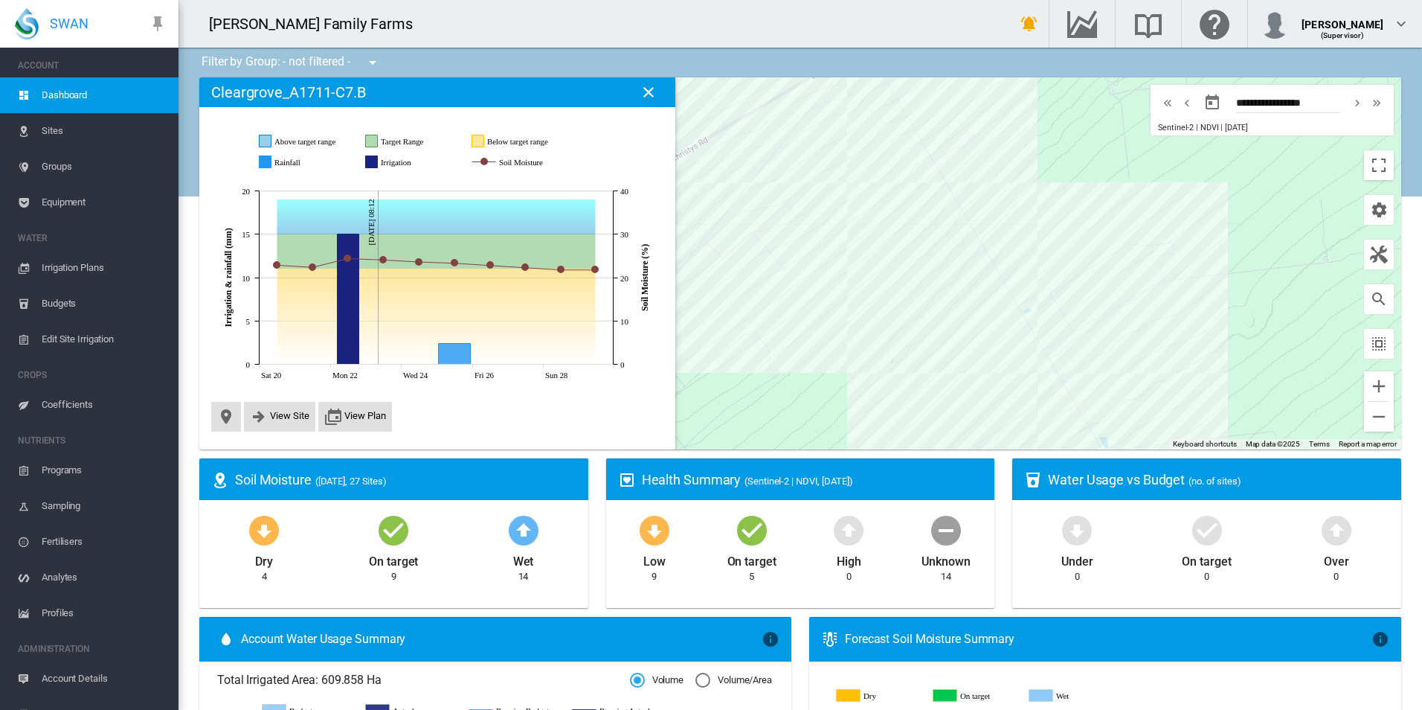
drag, startPoint x: 861, startPoint y: 367, endPoint x: 815, endPoint y: 327, distance: 60.7
click at [815, 327] on div at bounding box center [800, 263] width 1202 height 372
click at [829, 234] on div "Cleargrove_A1711-C5 (25.05 Ha)" at bounding box center [800, 263] width 1202 height 372
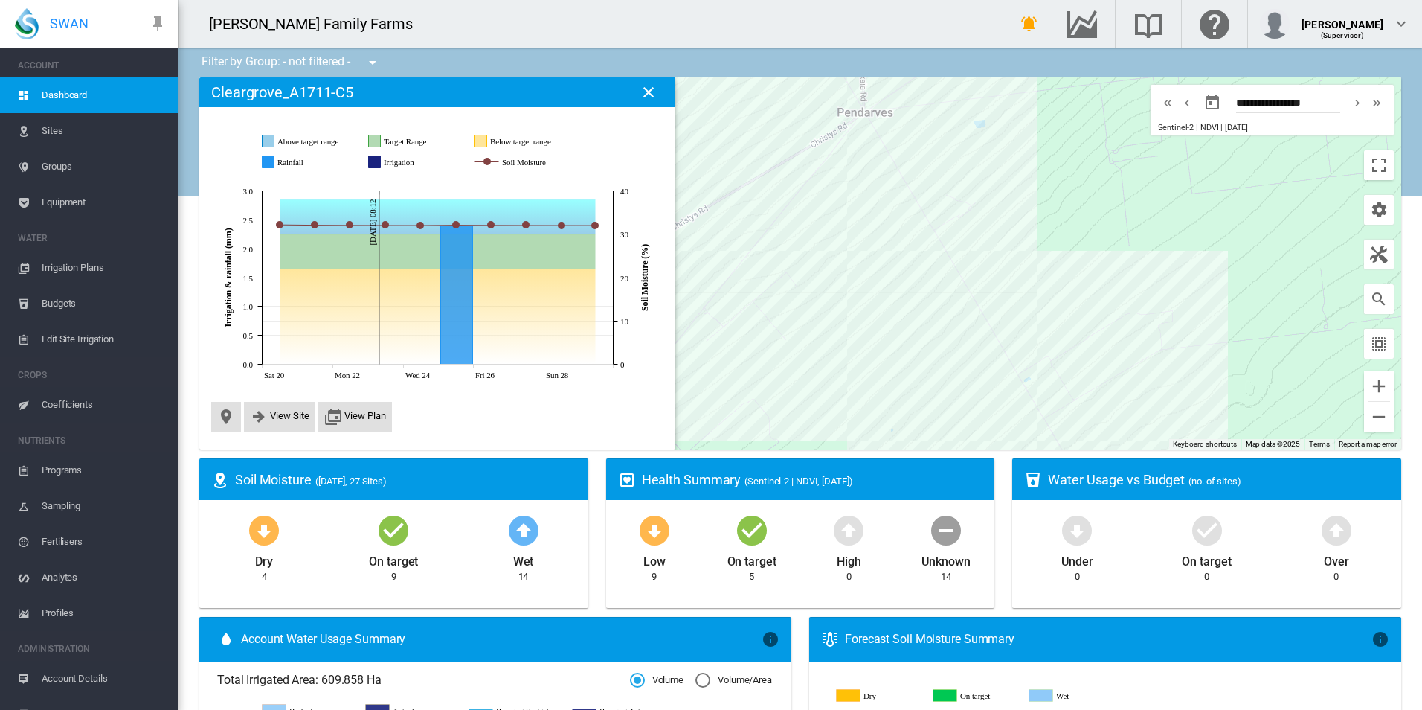
drag, startPoint x: 971, startPoint y: 141, endPoint x: 974, endPoint y: 210, distance: 69.9
click at [974, 210] on div at bounding box center [800, 263] width 1202 height 372
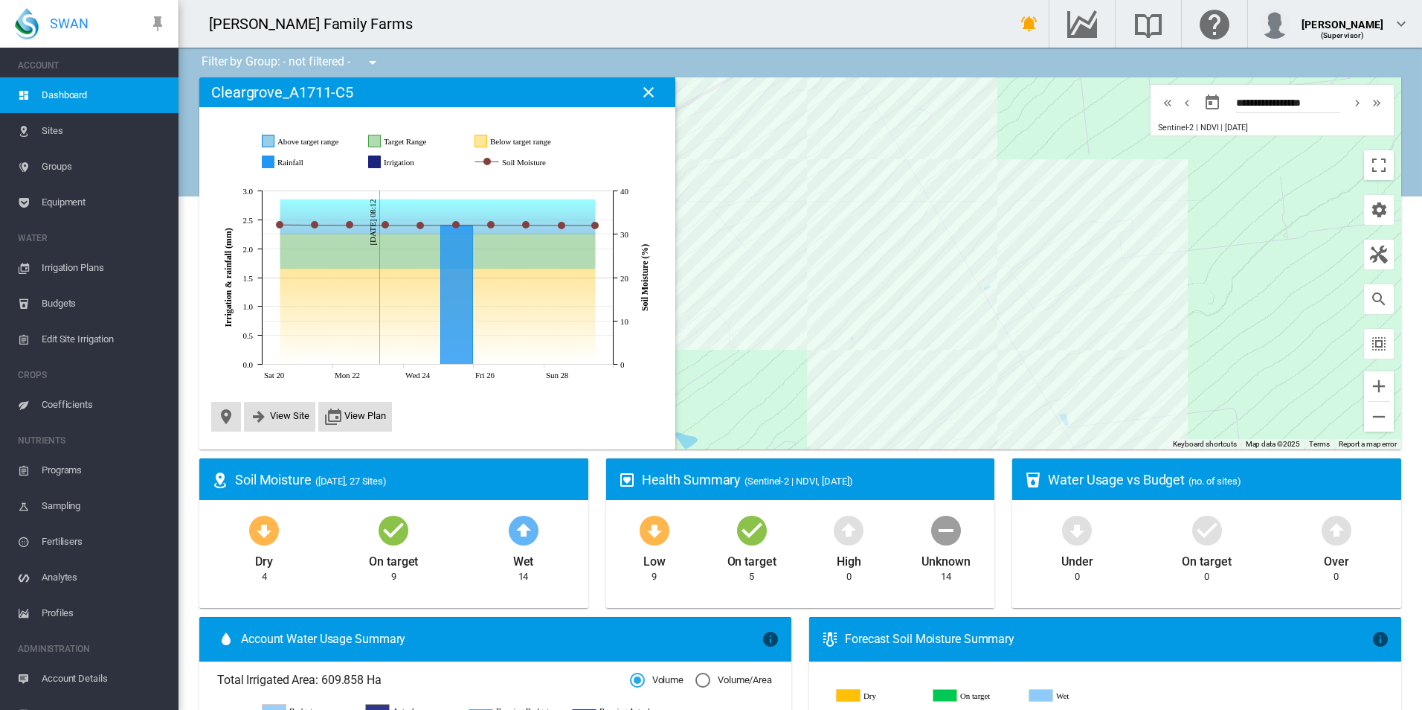
drag, startPoint x: 1065, startPoint y: 283, endPoint x: 1023, endPoint y: 183, distance: 108.0
click at [1023, 183] on div at bounding box center [800, 263] width 1202 height 372
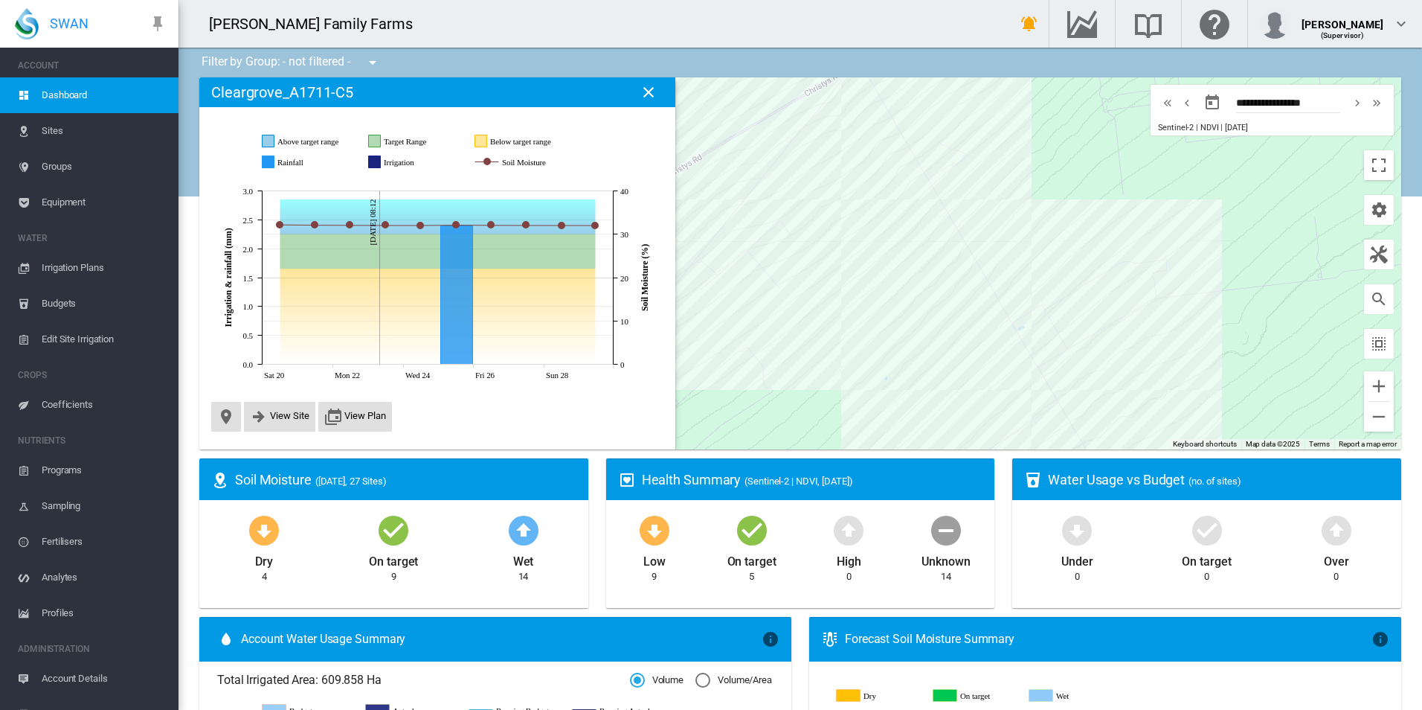
drag, startPoint x: 1003, startPoint y: 179, endPoint x: 1041, endPoint y: 226, distance: 60.3
click at [1041, 226] on div at bounding box center [800, 263] width 1202 height 372
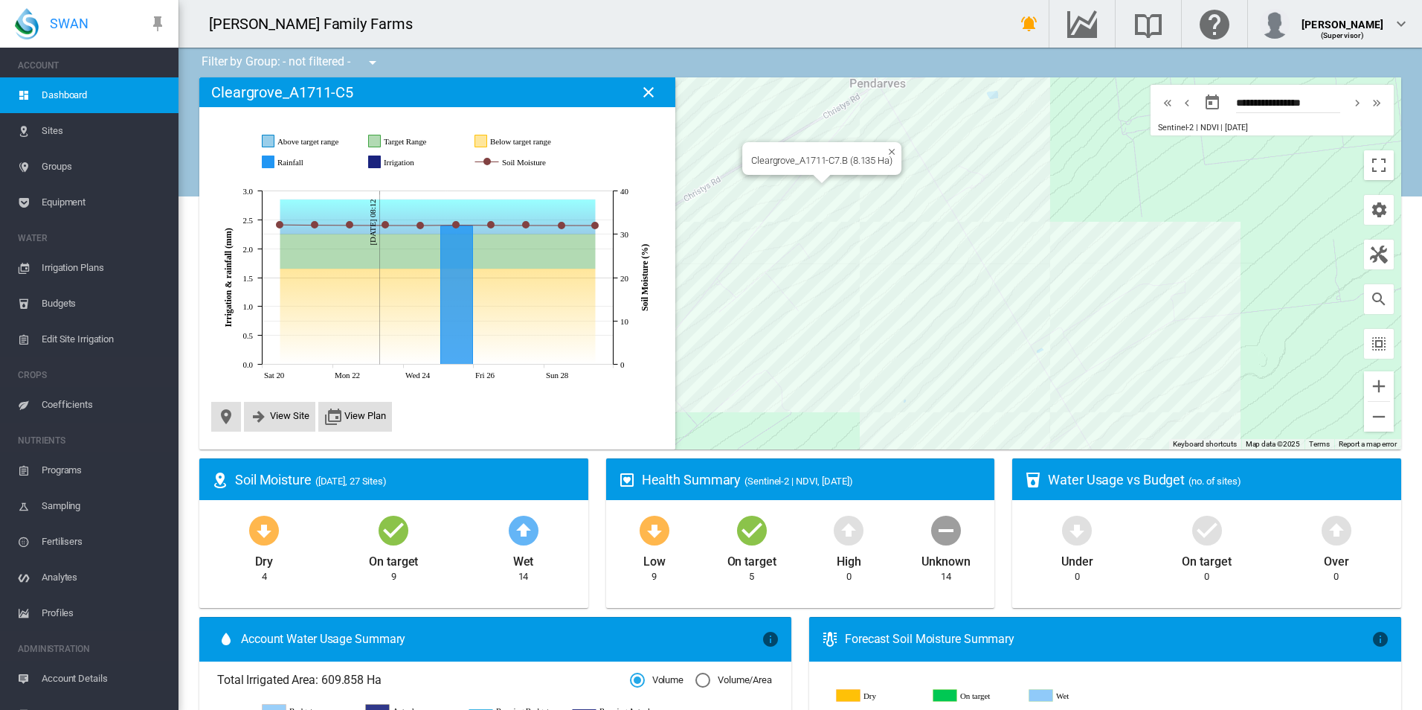
click at [807, 186] on div "Cleargrove_A1711-C7.B (8.135 Ha)" at bounding box center [800, 263] width 1202 height 372
